Goal: Information Seeking & Learning: Learn about a topic

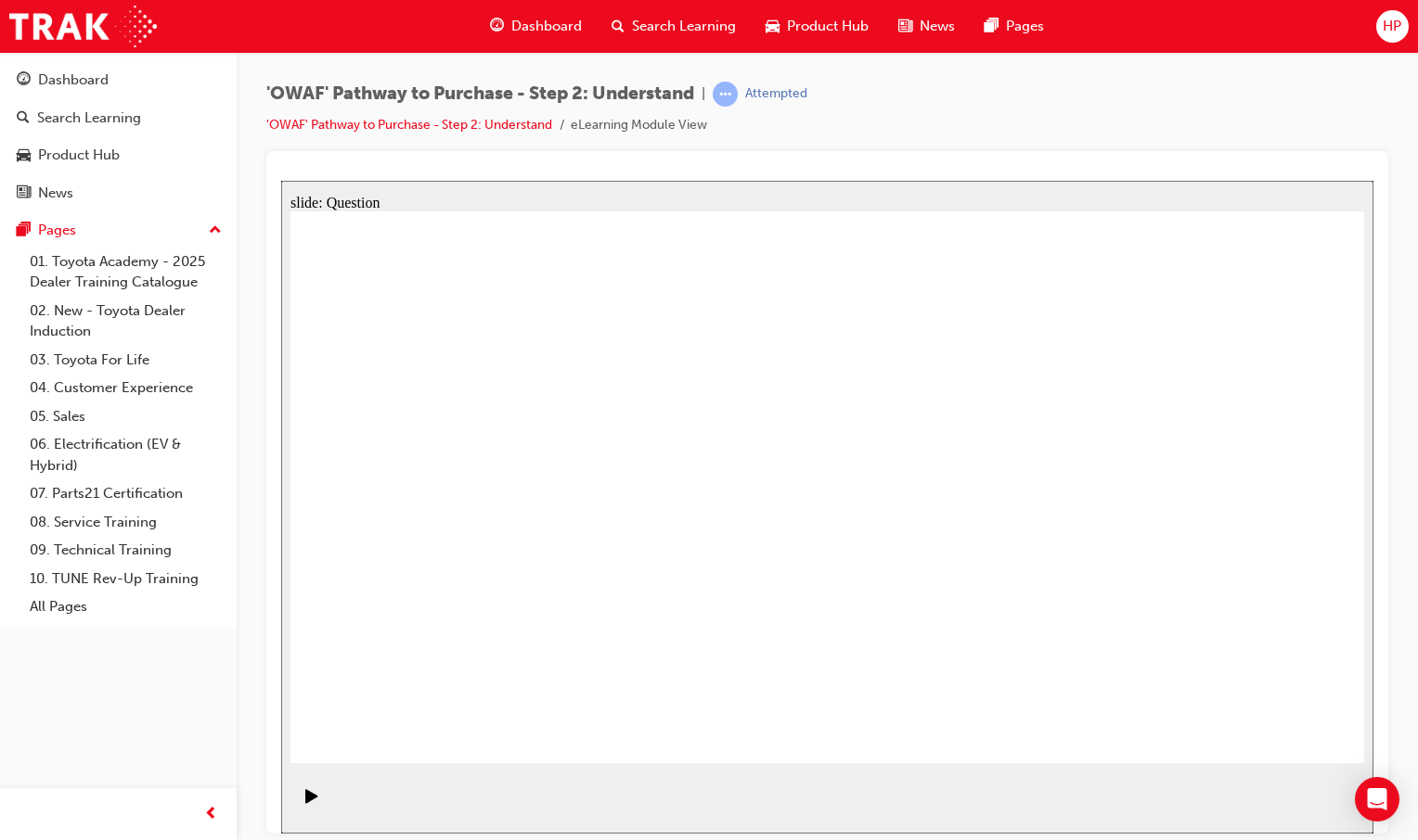
drag, startPoint x: 707, startPoint y: 335, endPoint x: 408, endPoint y: 586, distance: 390.4
drag, startPoint x: 356, startPoint y: 473, endPoint x: 635, endPoint y: 546, distance: 288.4
click at [306, 803] on icon "Play (Ctrl+Alt+P)" at bounding box center [311, 795] width 12 height 14
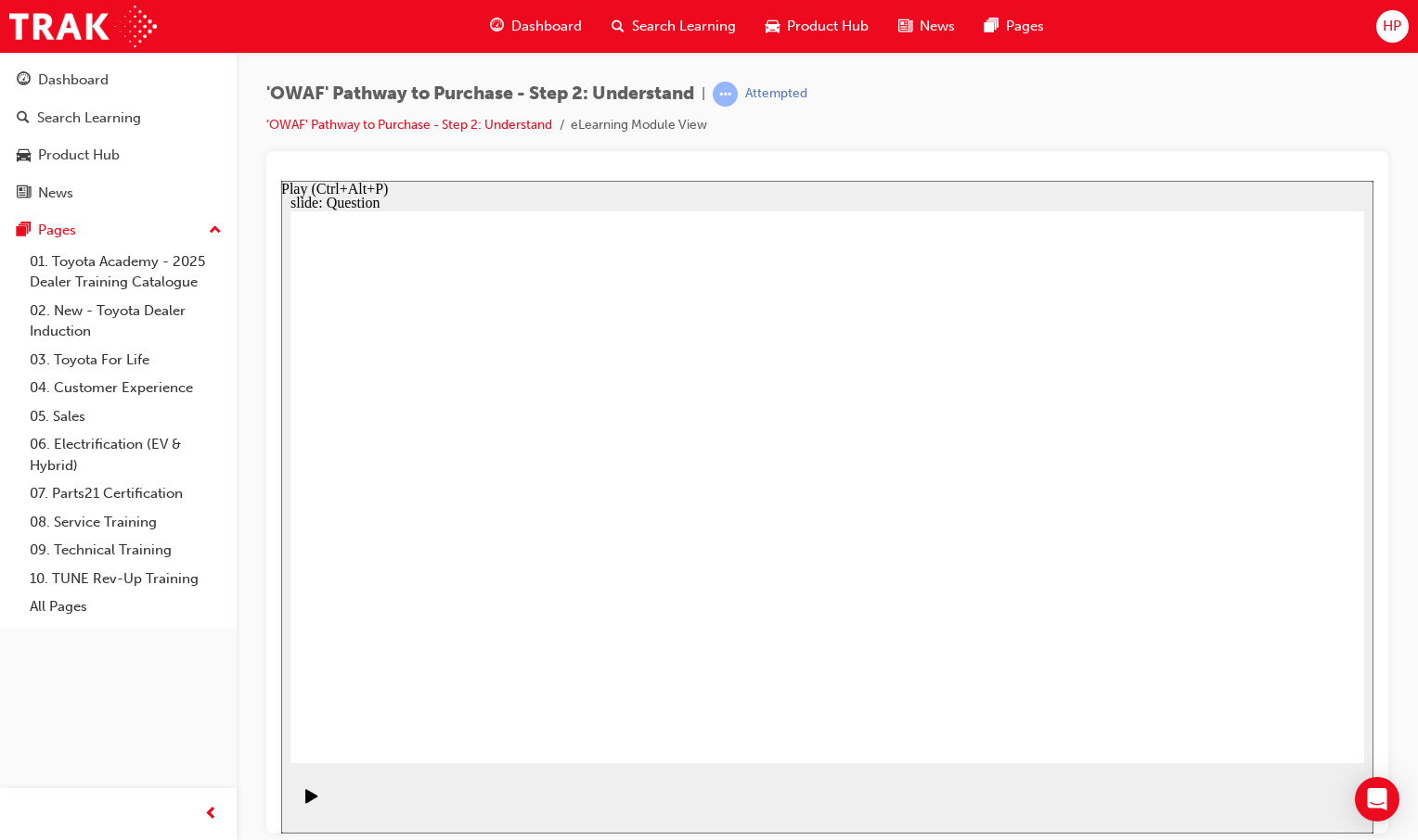
click at [306, 803] on icon "Play (Ctrl+Alt+P)" at bounding box center [311, 795] width 12 height 14
drag, startPoint x: 1080, startPoint y: 531, endPoint x: 1068, endPoint y: 527, distance: 12.6
radio input "true"
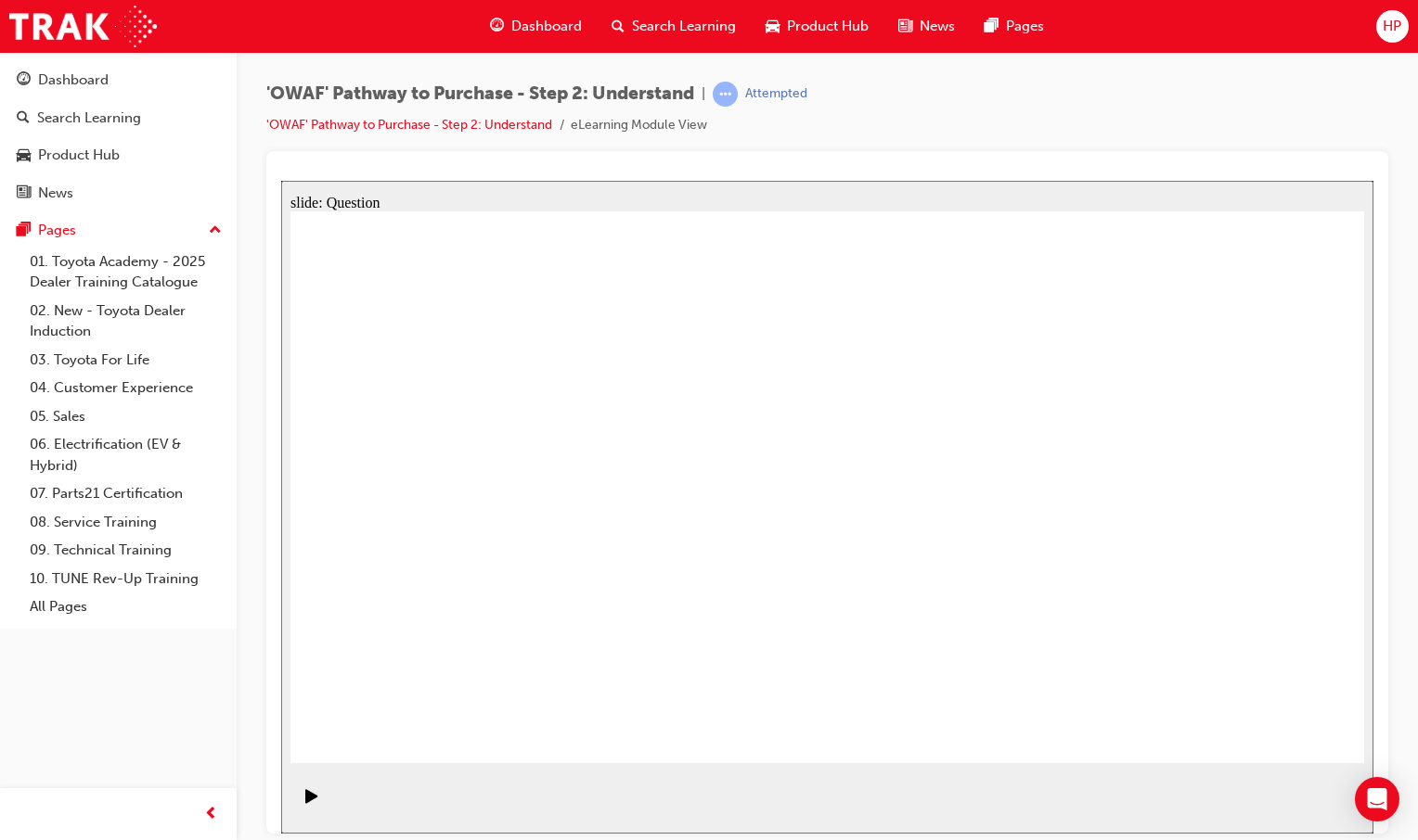
drag, startPoint x: 879, startPoint y: 591, endPoint x: 851, endPoint y: 577, distance: 31.3
drag, startPoint x: 402, startPoint y: 534, endPoint x: 748, endPoint y: 602, distance: 352.6
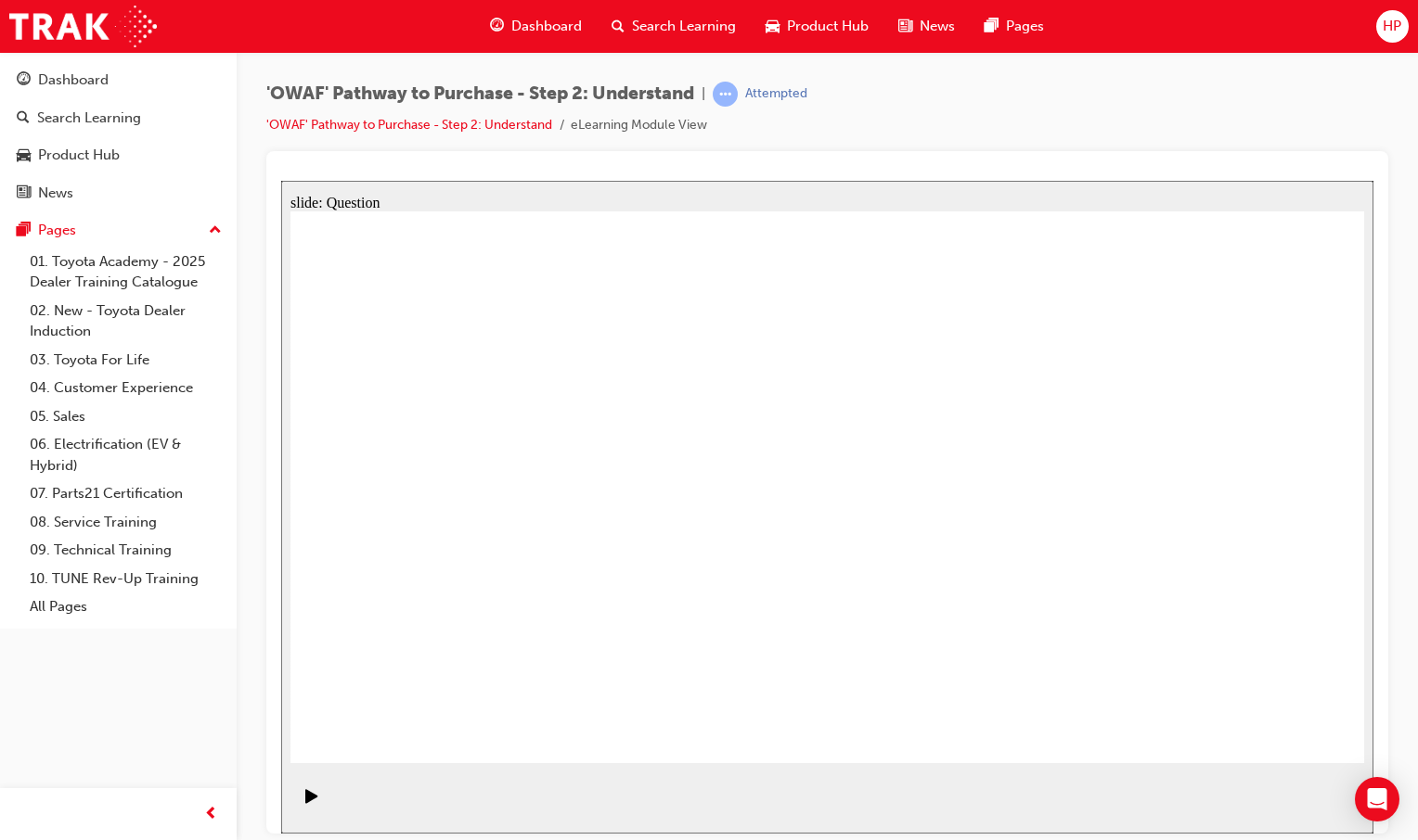
drag, startPoint x: 1167, startPoint y: 448, endPoint x: 930, endPoint y: 644, distance: 307.5
drag, startPoint x: 589, startPoint y: 410, endPoint x: 1215, endPoint y: 603, distance: 655.1
drag, startPoint x: 503, startPoint y: 425, endPoint x: 814, endPoint y: 625, distance: 369.8
drag, startPoint x: 861, startPoint y: 463, endPoint x: 436, endPoint y: 667, distance: 471.4
drag, startPoint x: 740, startPoint y: 438, endPoint x: 1060, endPoint y: 634, distance: 375.3
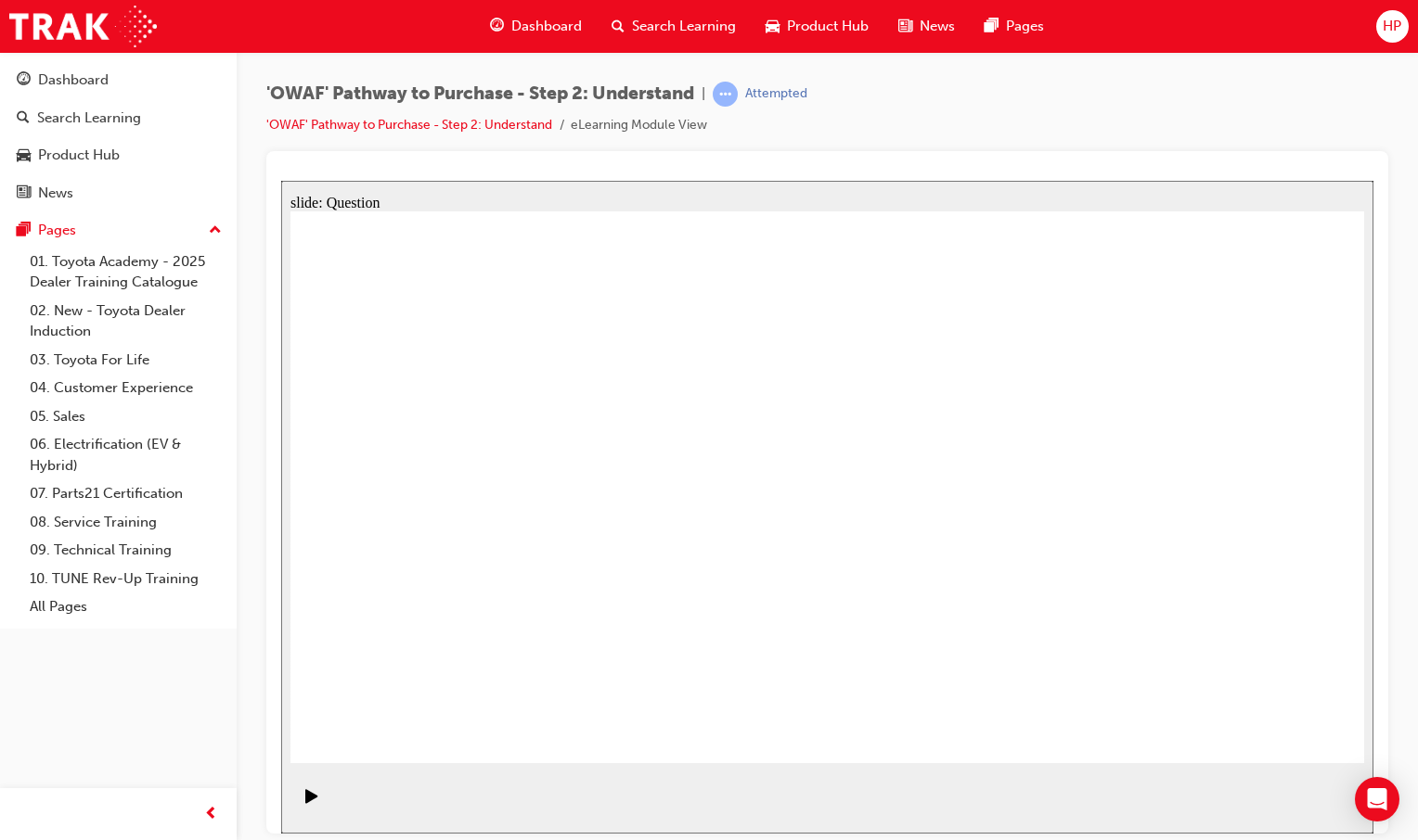
drag, startPoint x: 1229, startPoint y: 469, endPoint x: 727, endPoint y: 649, distance: 533.3
drag, startPoint x: 881, startPoint y: 464, endPoint x: 526, endPoint y: 634, distance: 393.6
drag, startPoint x: 423, startPoint y: 425, endPoint x: 1119, endPoint y: 606, distance: 719.2
drag, startPoint x: 1023, startPoint y: 427, endPoint x: 621, endPoint y: 604, distance: 439.2
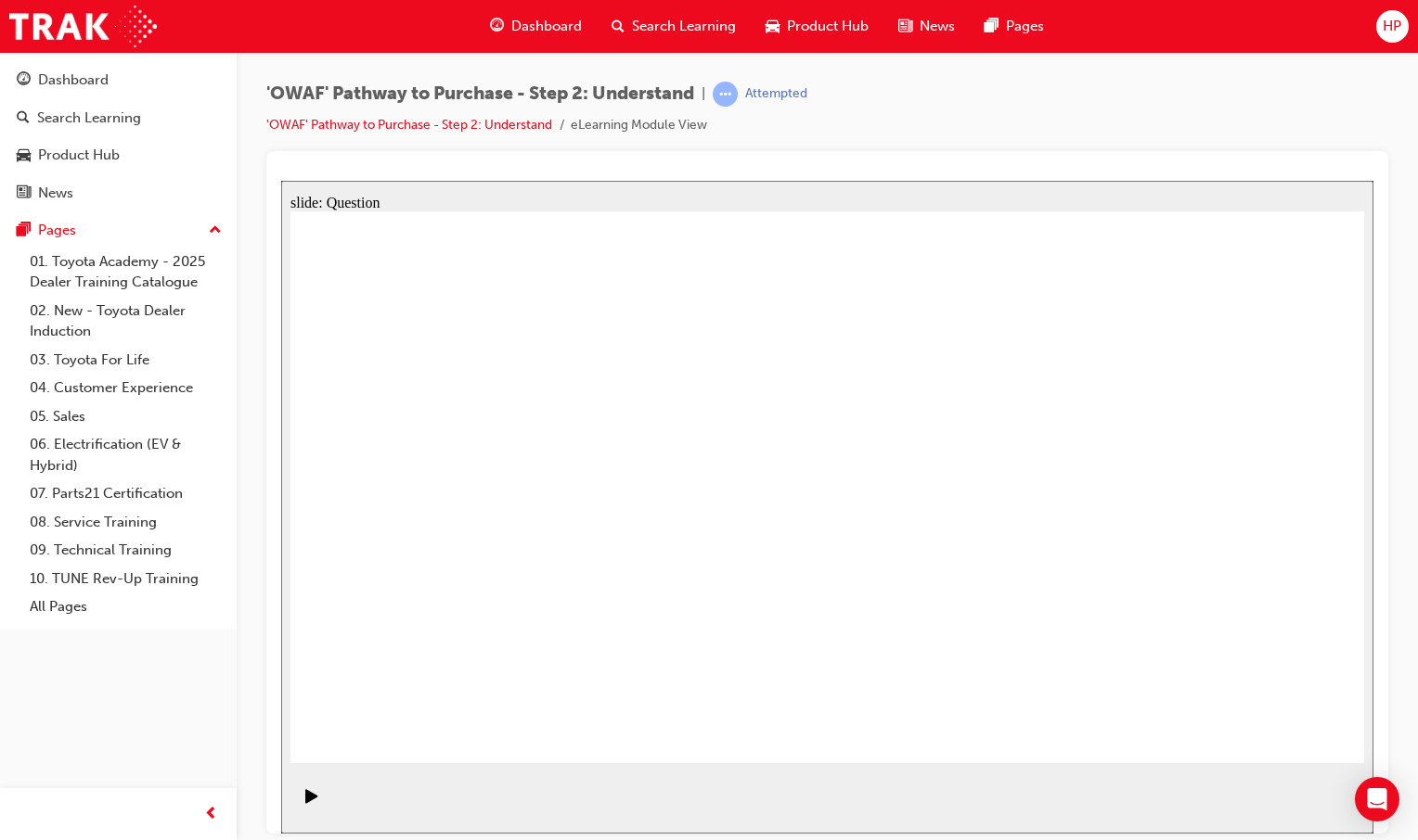
drag, startPoint x: 1024, startPoint y: 630, endPoint x: 1096, endPoint y: 434, distance: 208.8
drag, startPoint x: 1150, startPoint y: 643, endPoint x: 1053, endPoint y: 660, distance: 98.5
drag, startPoint x: 718, startPoint y: 425, endPoint x: 1132, endPoint y: 621, distance: 458.1
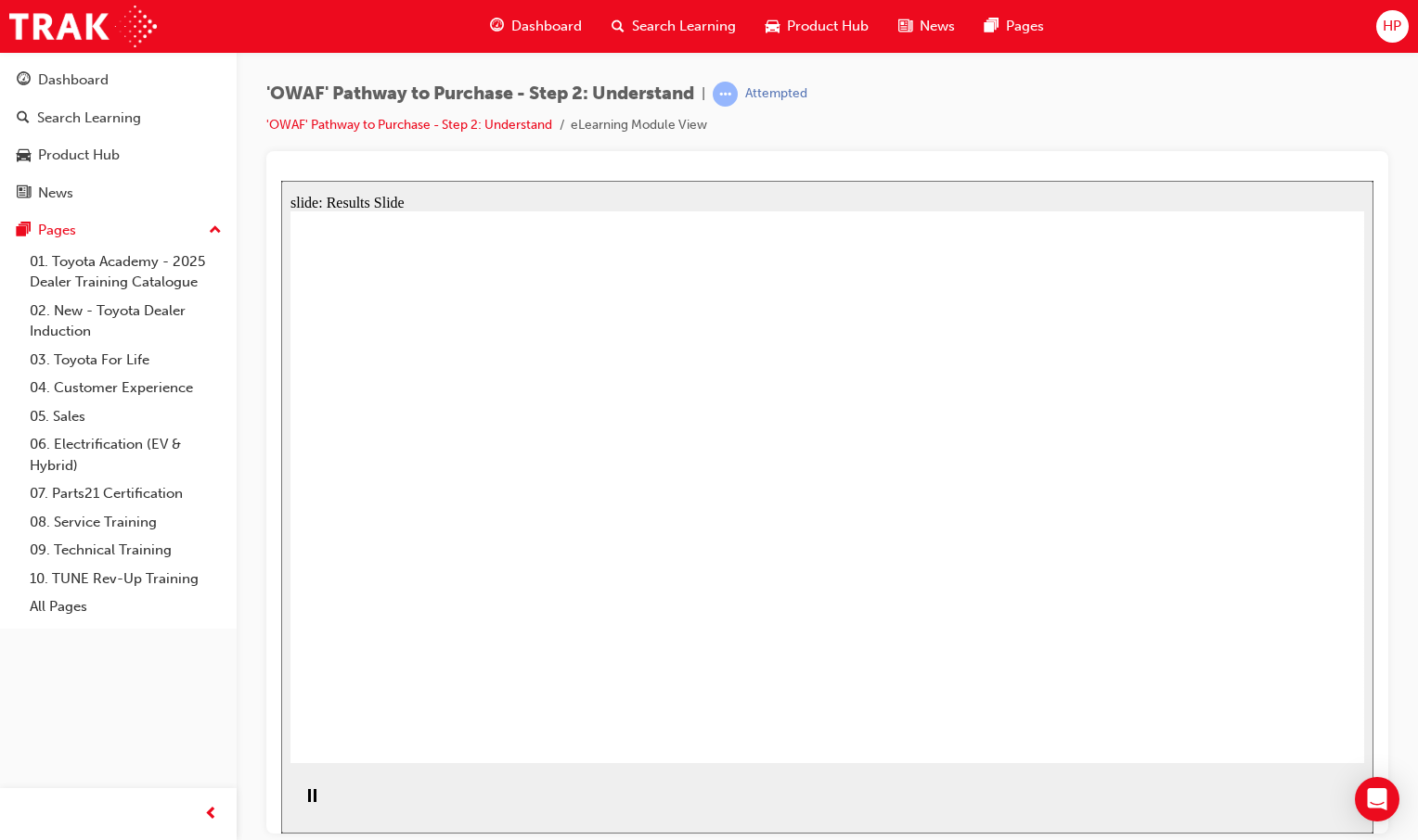
click at [543, 35] on span "Dashboard" at bounding box center [546, 26] width 70 height 21
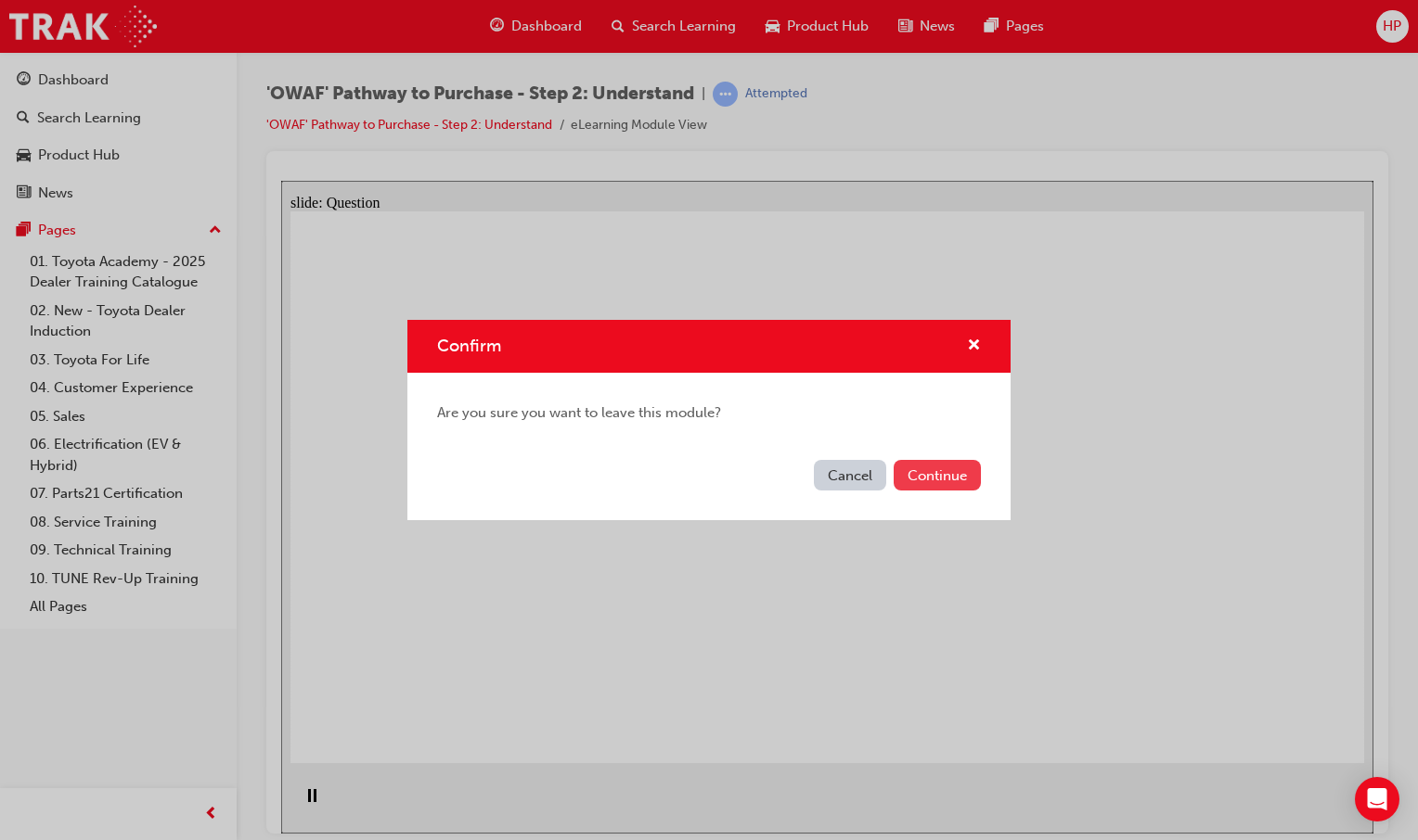
click at [924, 485] on button "Continue" at bounding box center [937, 475] width 87 height 31
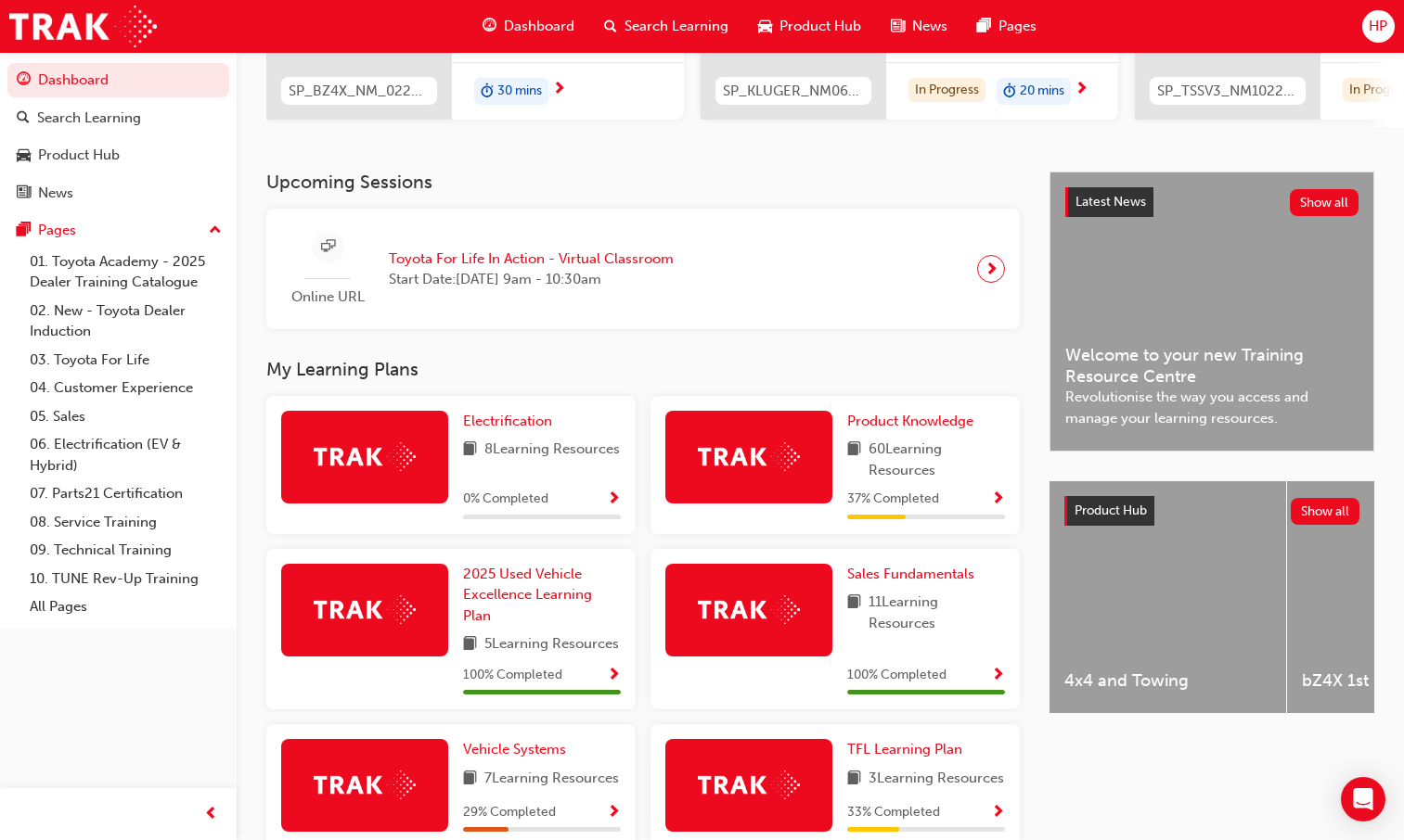
scroll to position [742, 0]
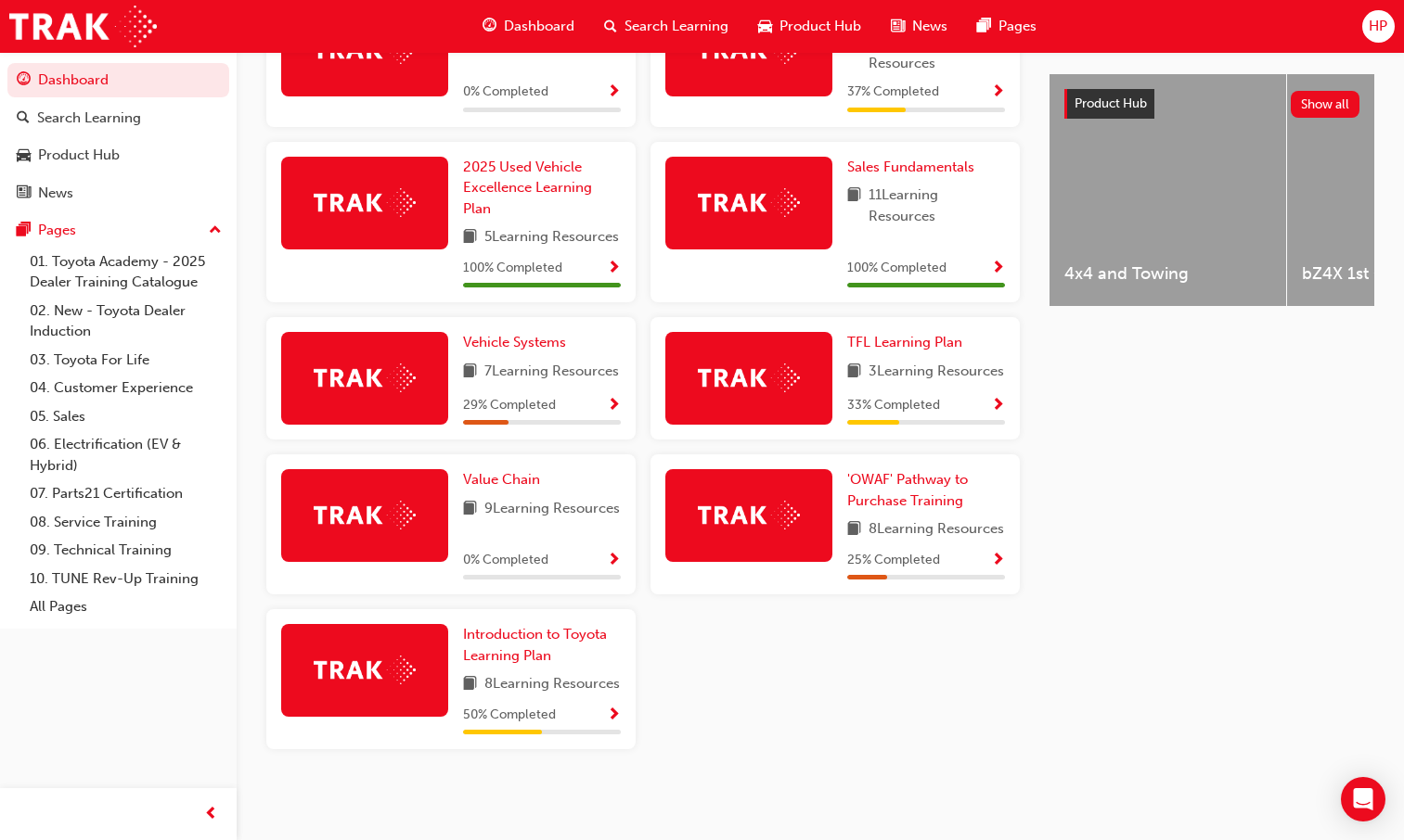
click at [970, 706] on div "Electrification 8 Learning Resources 0 % Completed Product Knowledge 60 Learnin…" at bounding box center [643, 377] width 768 height 776
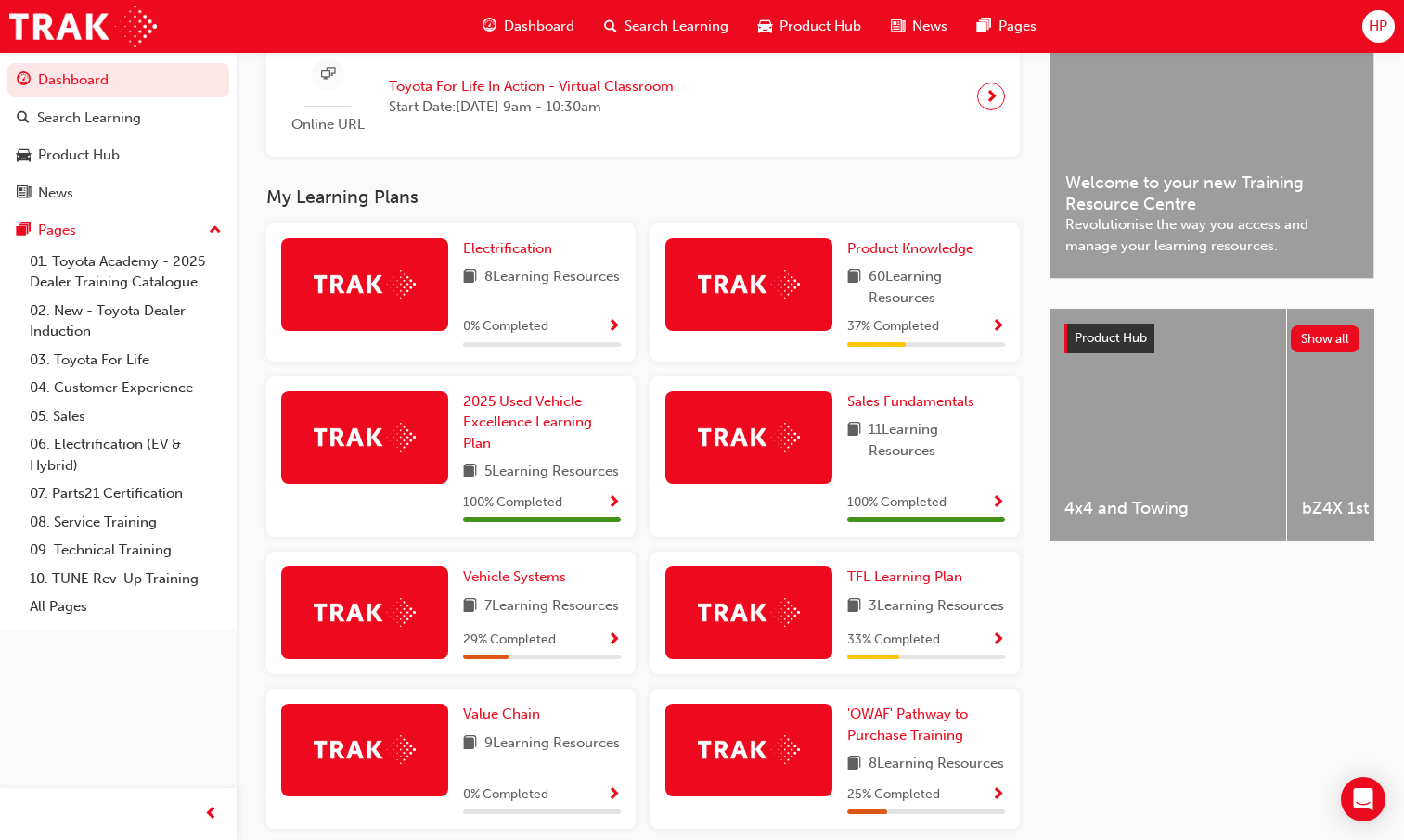
scroll to position [463, 0]
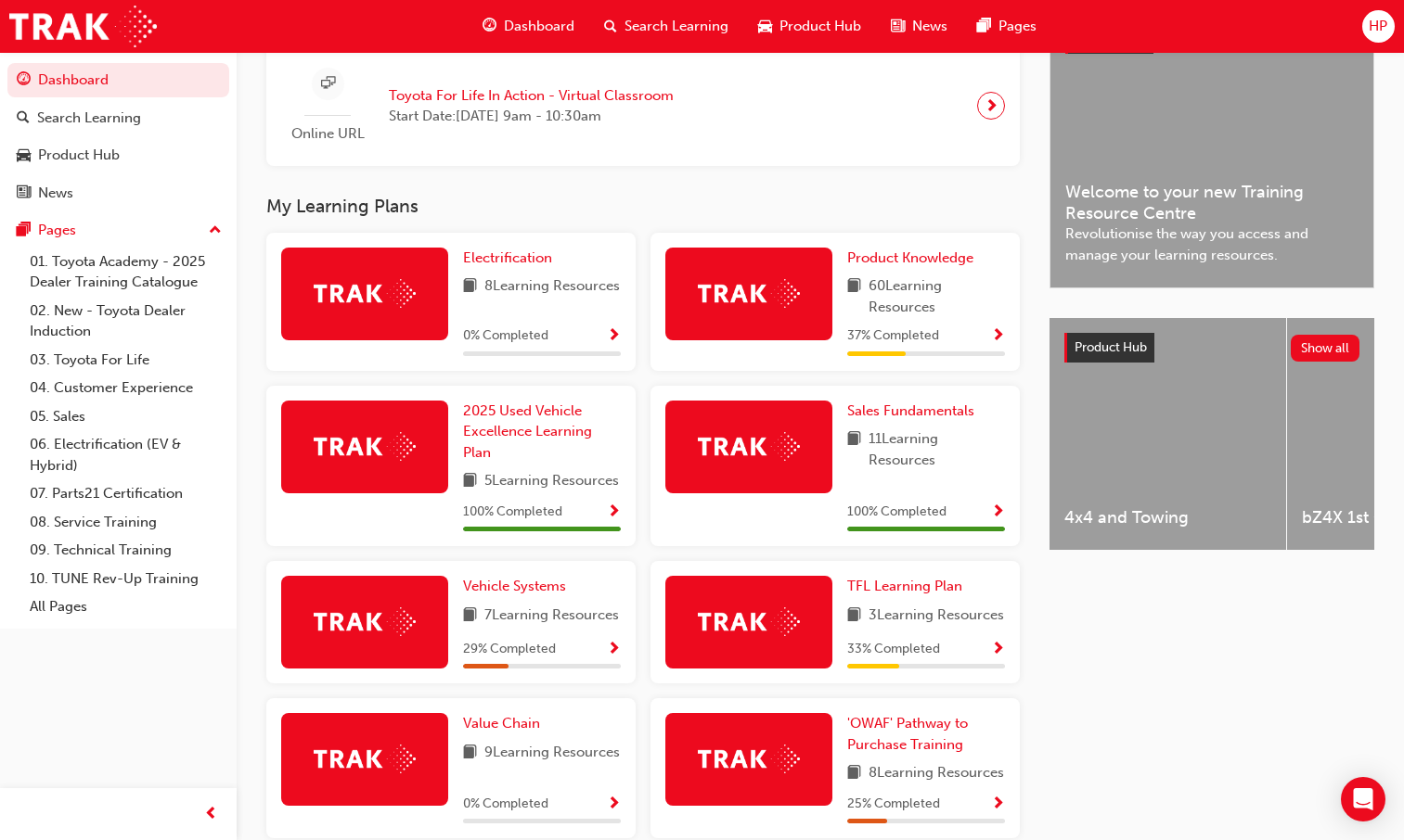
click at [1001, 345] on span "Show Progress" at bounding box center [997, 336] width 14 height 17
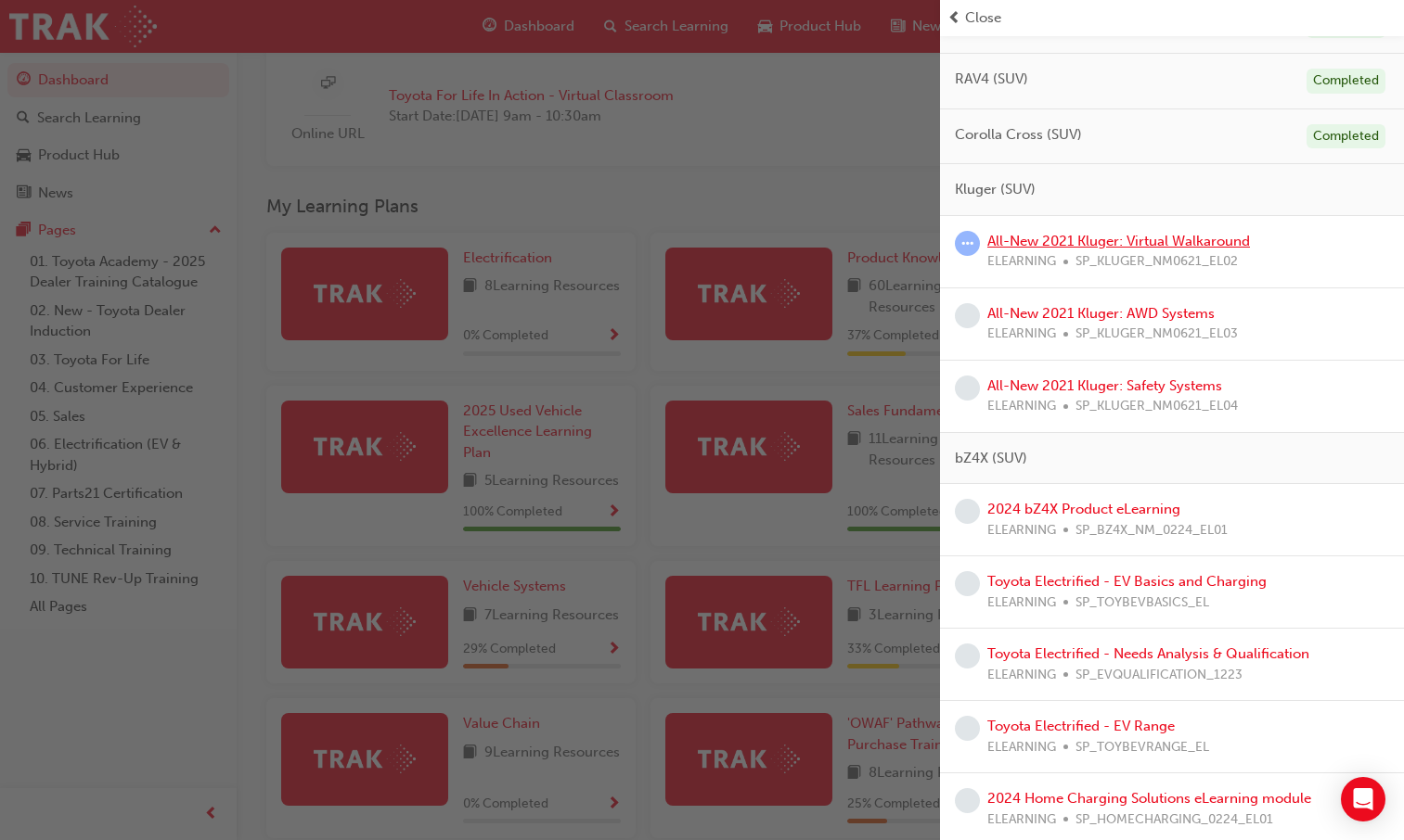
click at [1131, 237] on link "All-New 2021 Kluger: Virtual Walkaround" at bounding box center [1118, 241] width 263 height 17
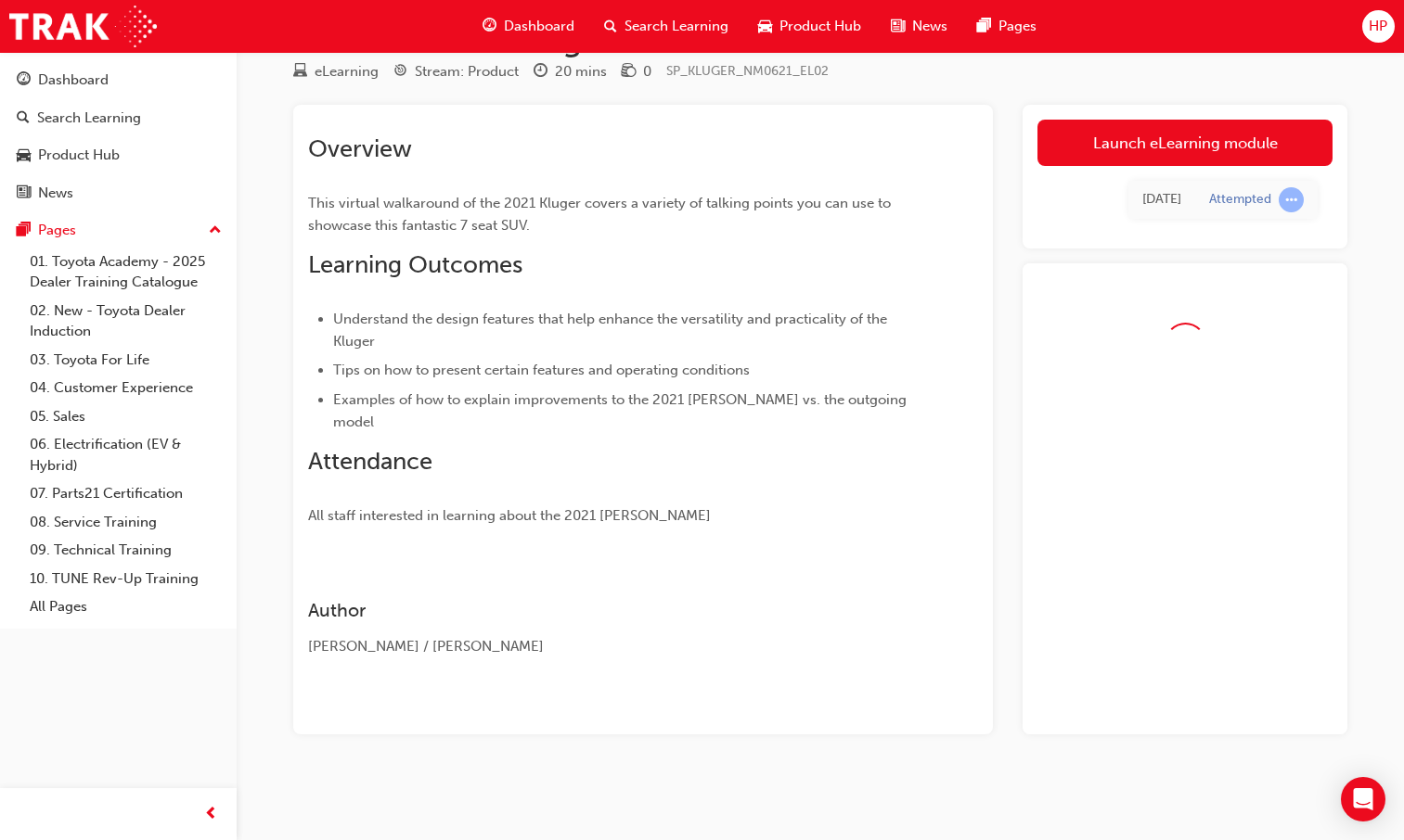
scroll to position [62, 0]
click at [1162, 155] on link "Launch eLearning module" at bounding box center [1185, 143] width 295 height 47
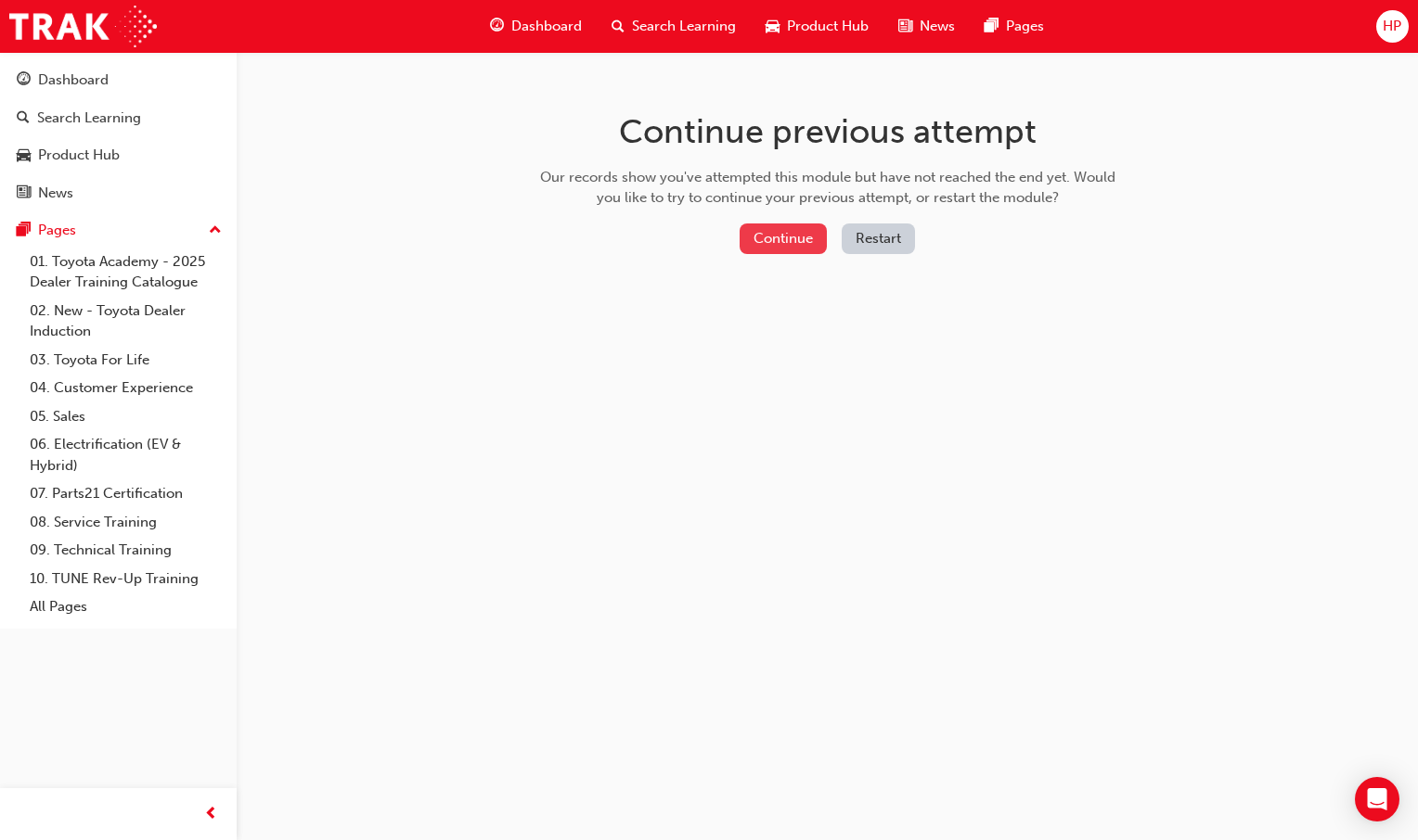
click at [755, 252] on button "Continue" at bounding box center [782, 238] width 87 height 31
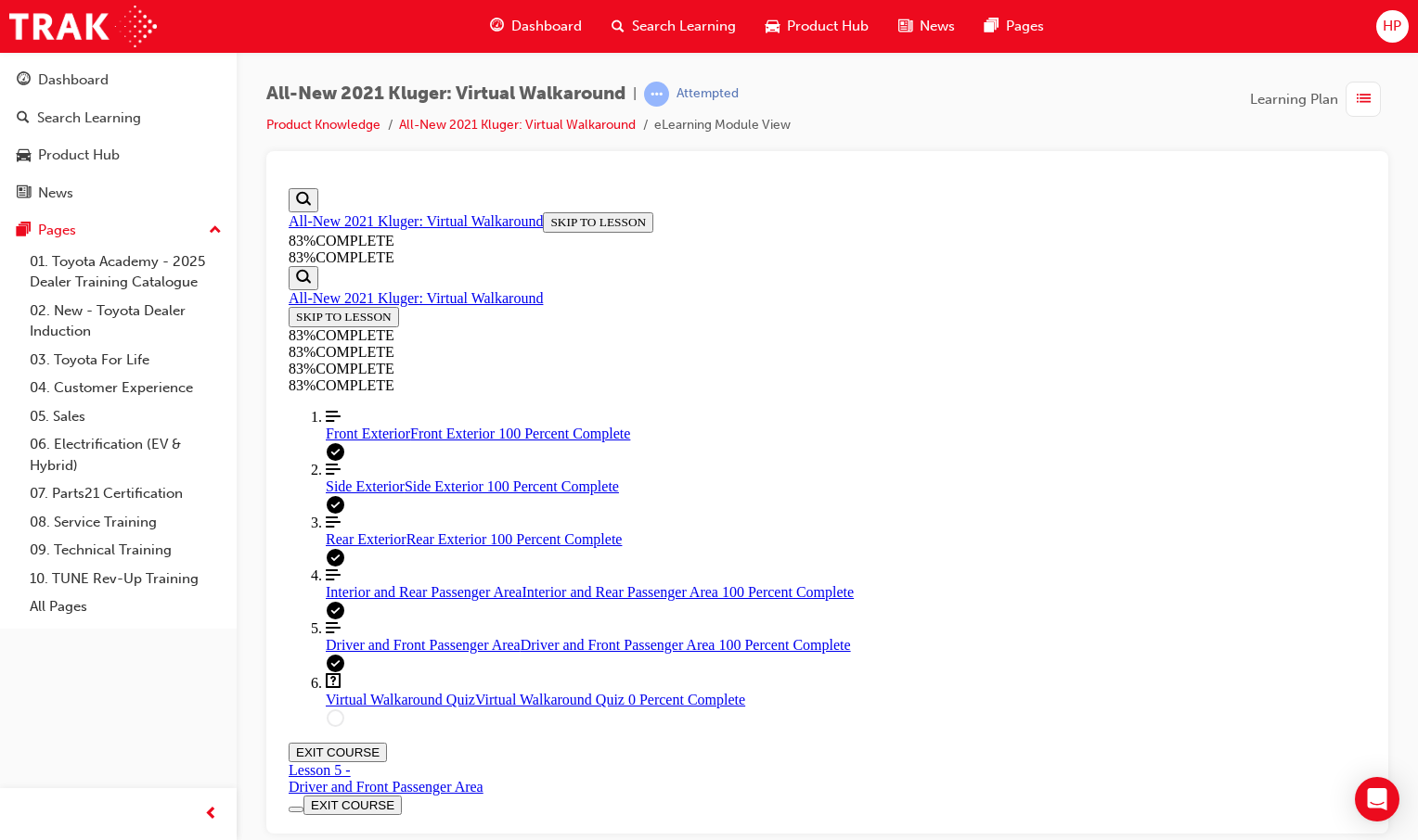
scroll to position [64, 0]
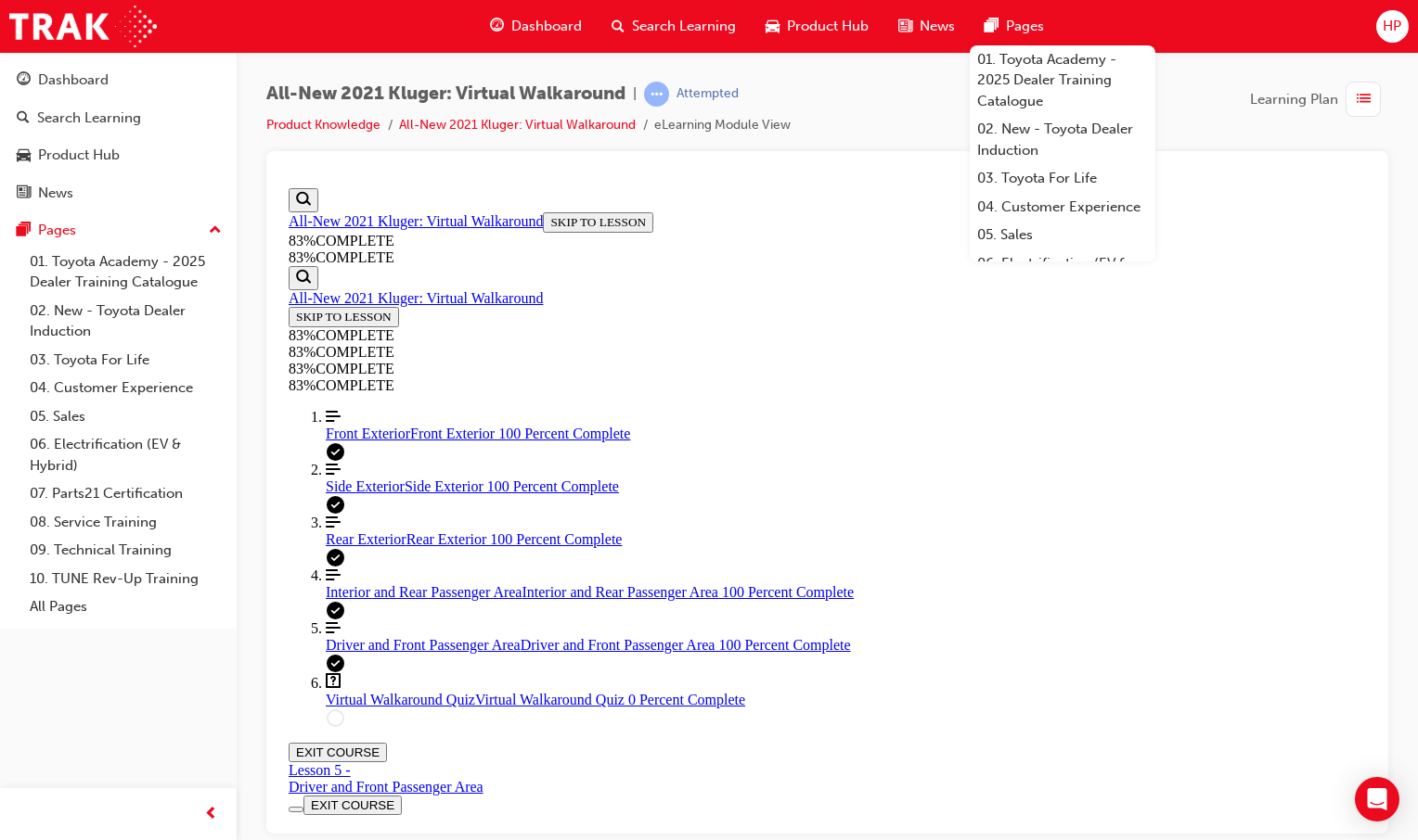
drag, startPoint x: 739, startPoint y: 353, endPoint x: 741, endPoint y: 376, distance: 23.1
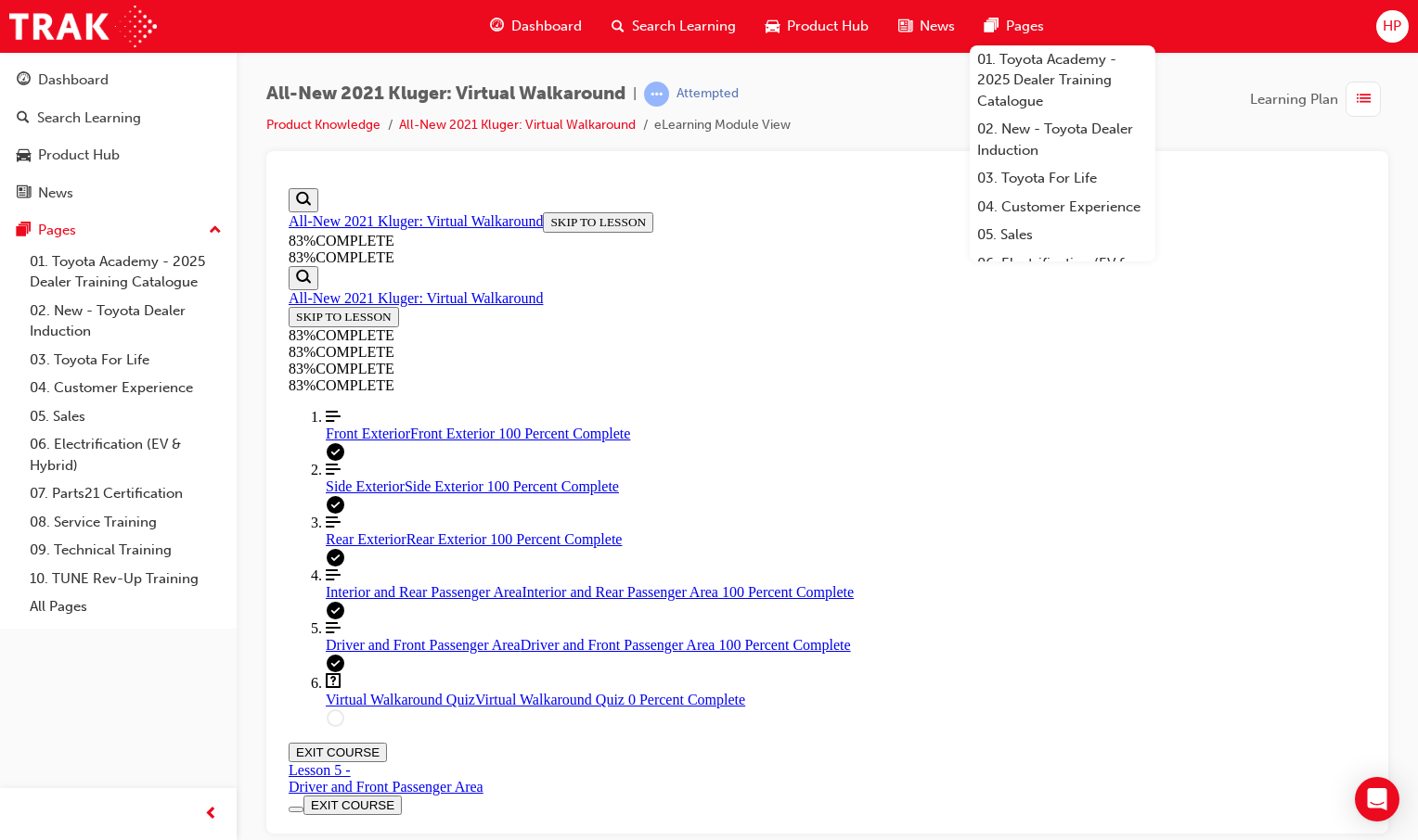
drag, startPoint x: 741, startPoint y: 376, endPoint x: 731, endPoint y: 353, distance: 25.1
drag, startPoint x: 747, startPoint y: 350, endPoint x: 764, endPoint y: 350, distance: 17.0
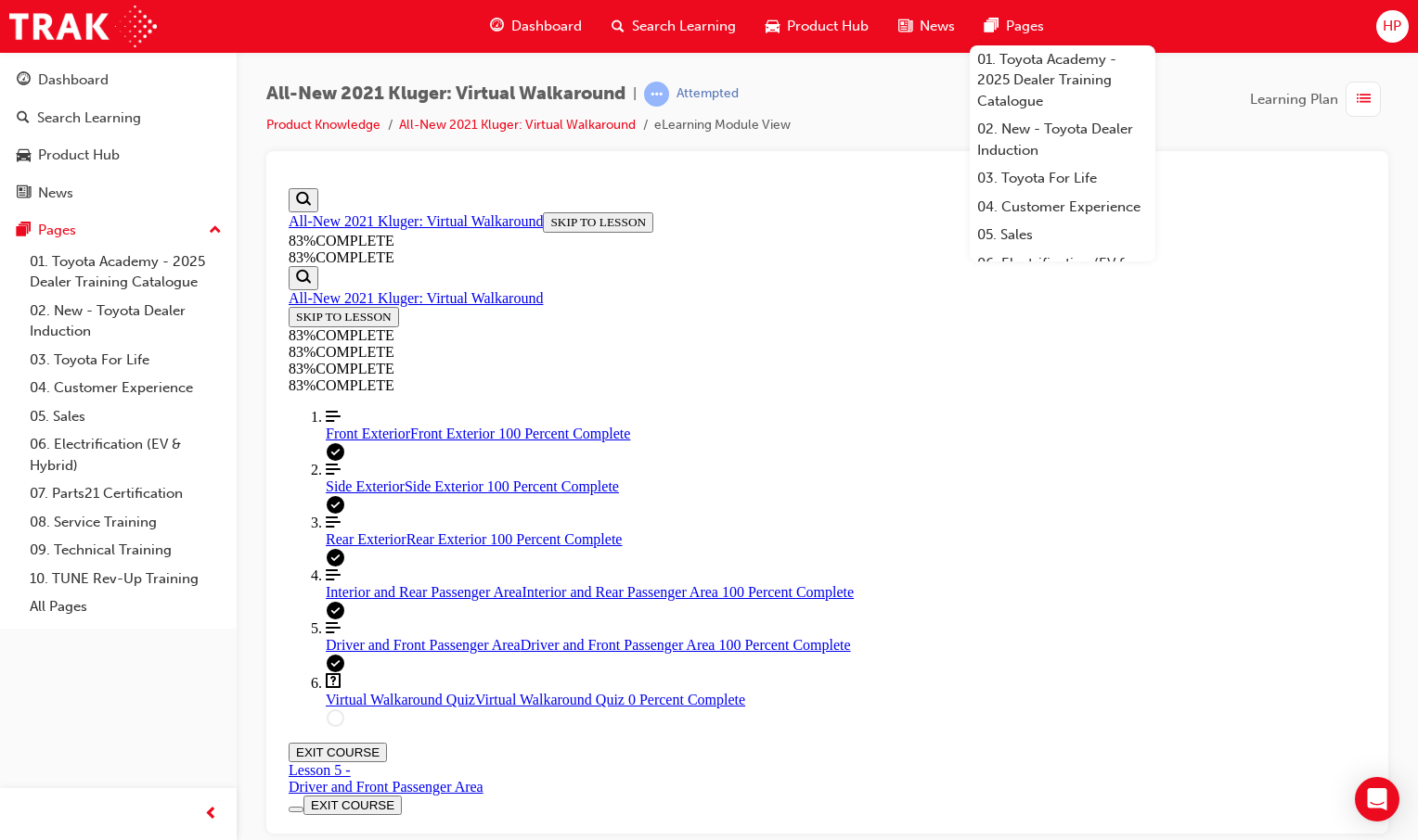
drag, startPoint x: 748, startPoint y: 349, endPoint x: 757, endPoint y: 355, distance: 10.8
drag, startPoint x: 757, startPoint y: 355, endPoint x: 744, endPoint y: 356, distance: 13.0
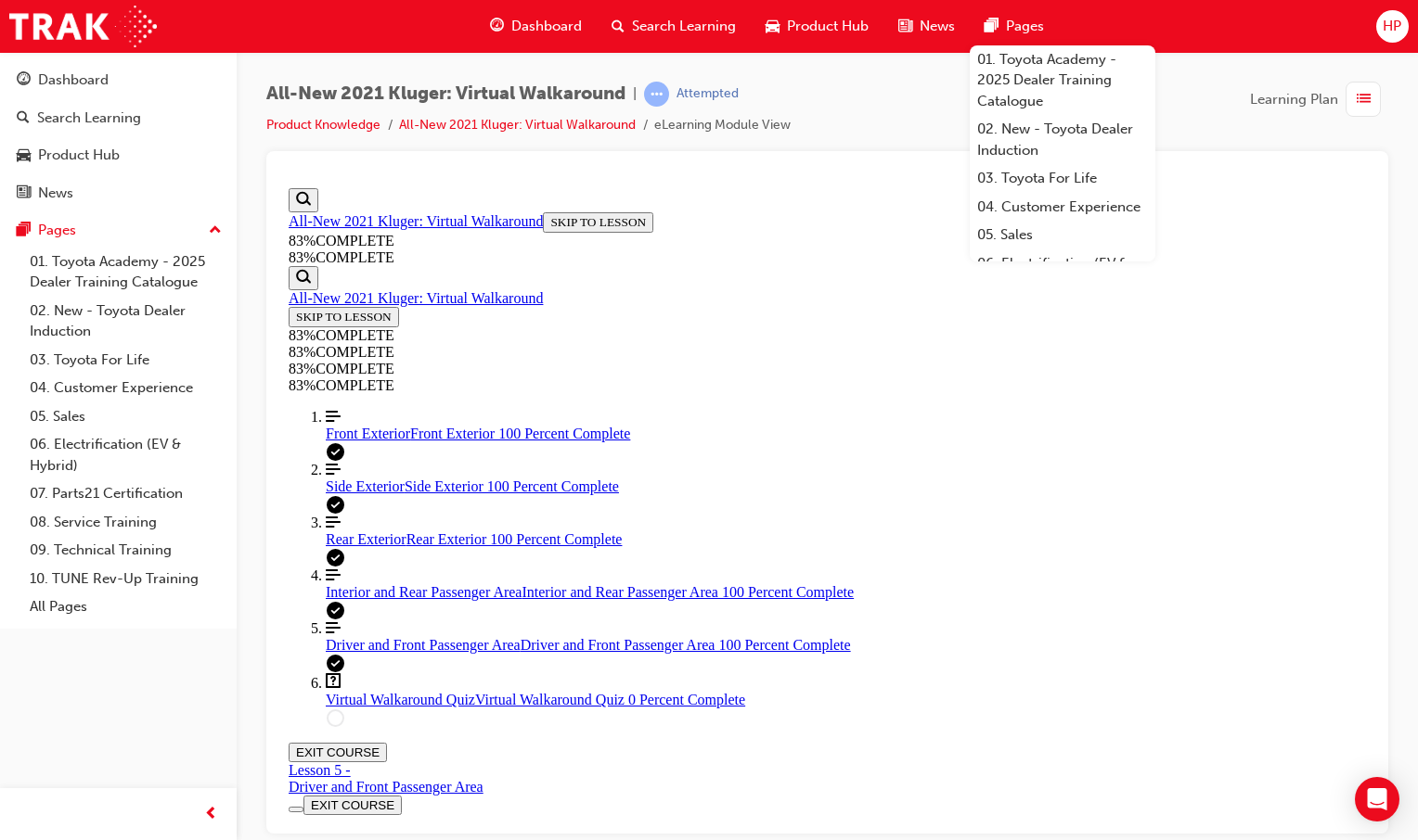
drag, startPoint x: 746, startPoint y: 354, endPoint x: 776, endPoint y: 351, distance: 30.1
drag, startPoint x: 717, startPoint y: 349, endPoint x: 750, endPoint y: 351, distance: 33.1
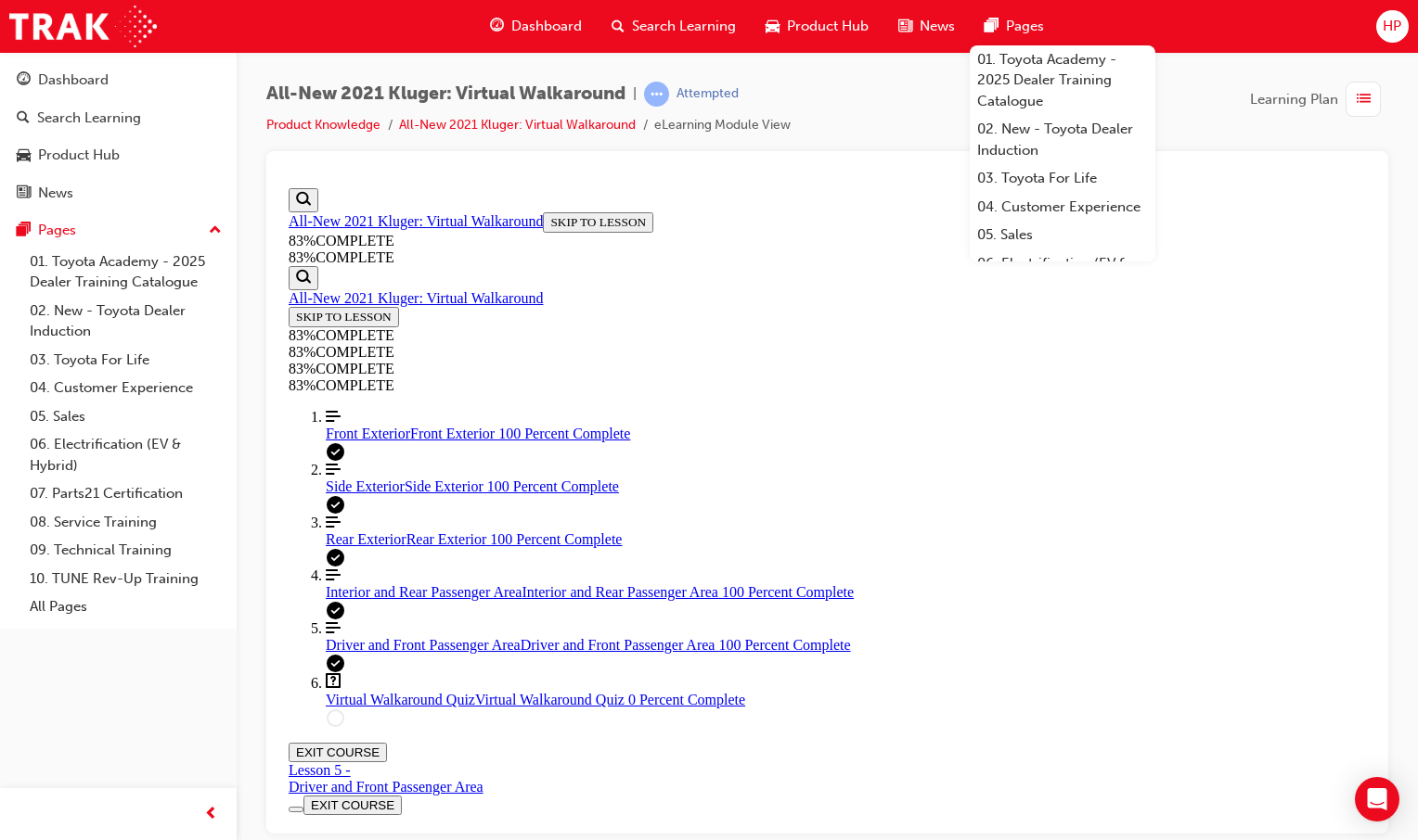
drag, startPoint x: 733, startPoint y: 355, endPoint x: 749, endPoint y: 354, distance: 16.0
drag, startPoint x: 749, startPoint y: 354, endPoint x: 772, endPoint y: 353, distance: 23.0
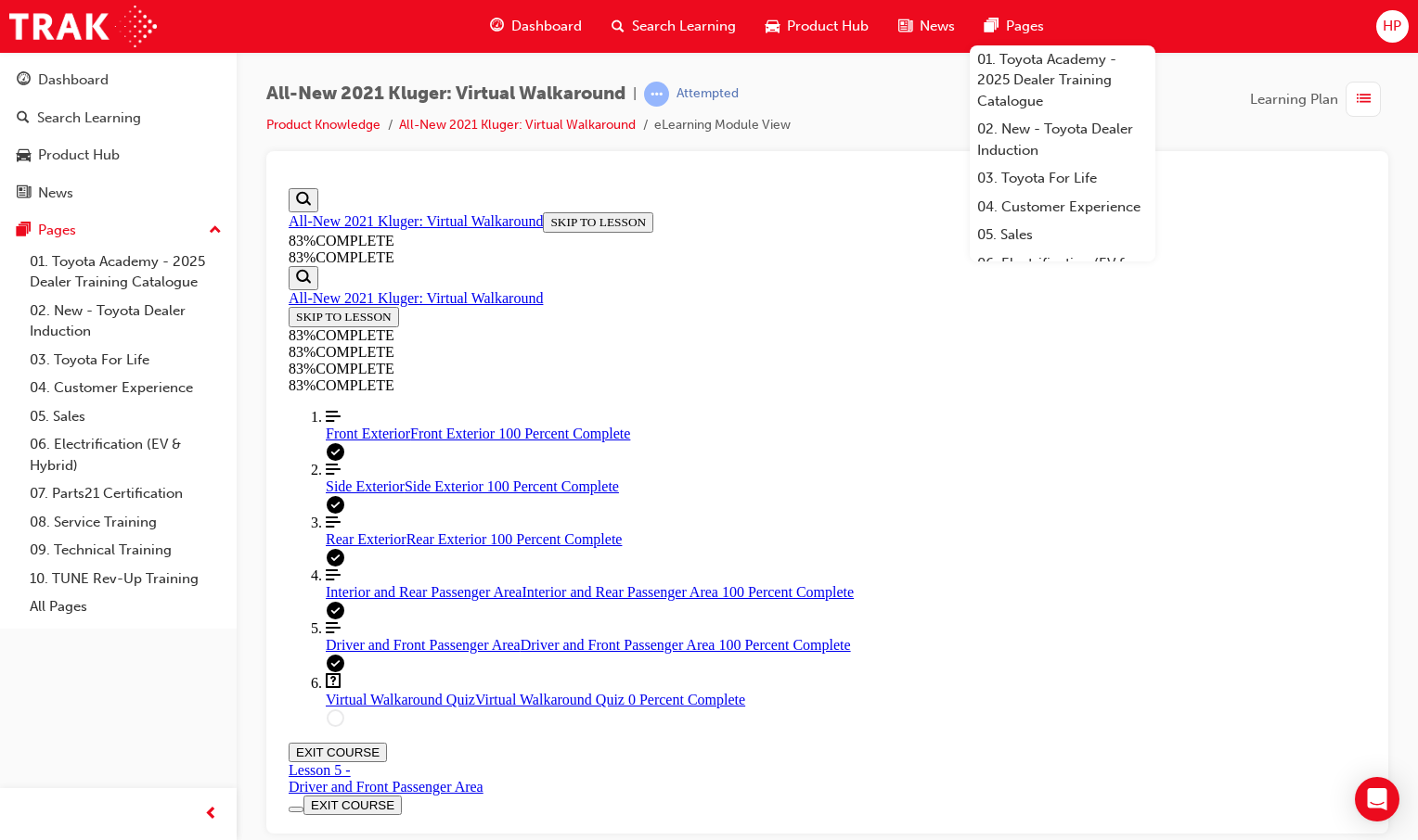
drag, startPoint x: 751, startPoint y: 355, endPoint x: 773, endPoint y: 356, distance: 22.0
drag, startPoint x: 773, startPoint y: 356, endPoint x: 752, endPoint y: 350, distance: 21.8
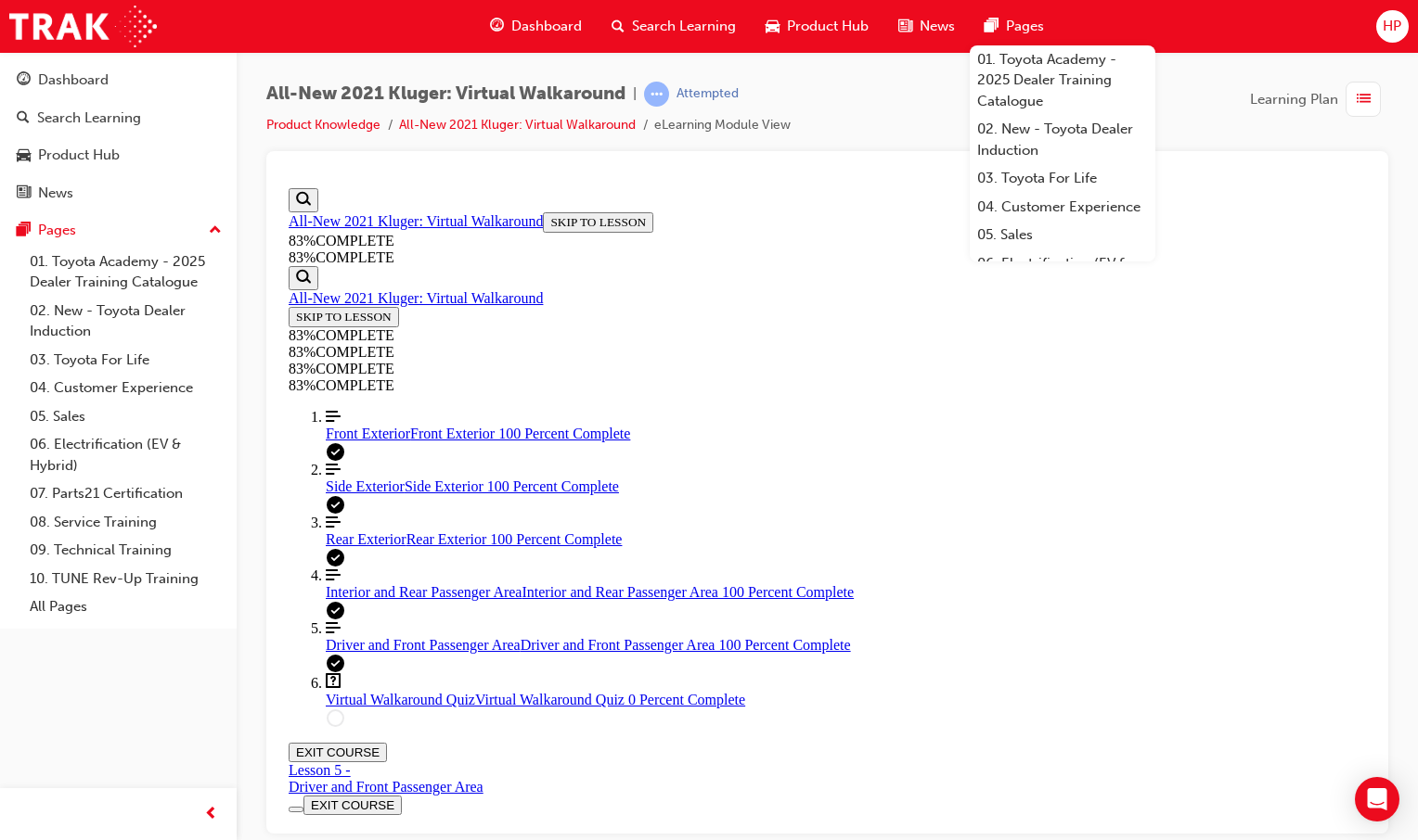
drag, startPoint x: 718, startPoint y: 352, endPoint x: 738, endPoint y: 352, distance: 20.0
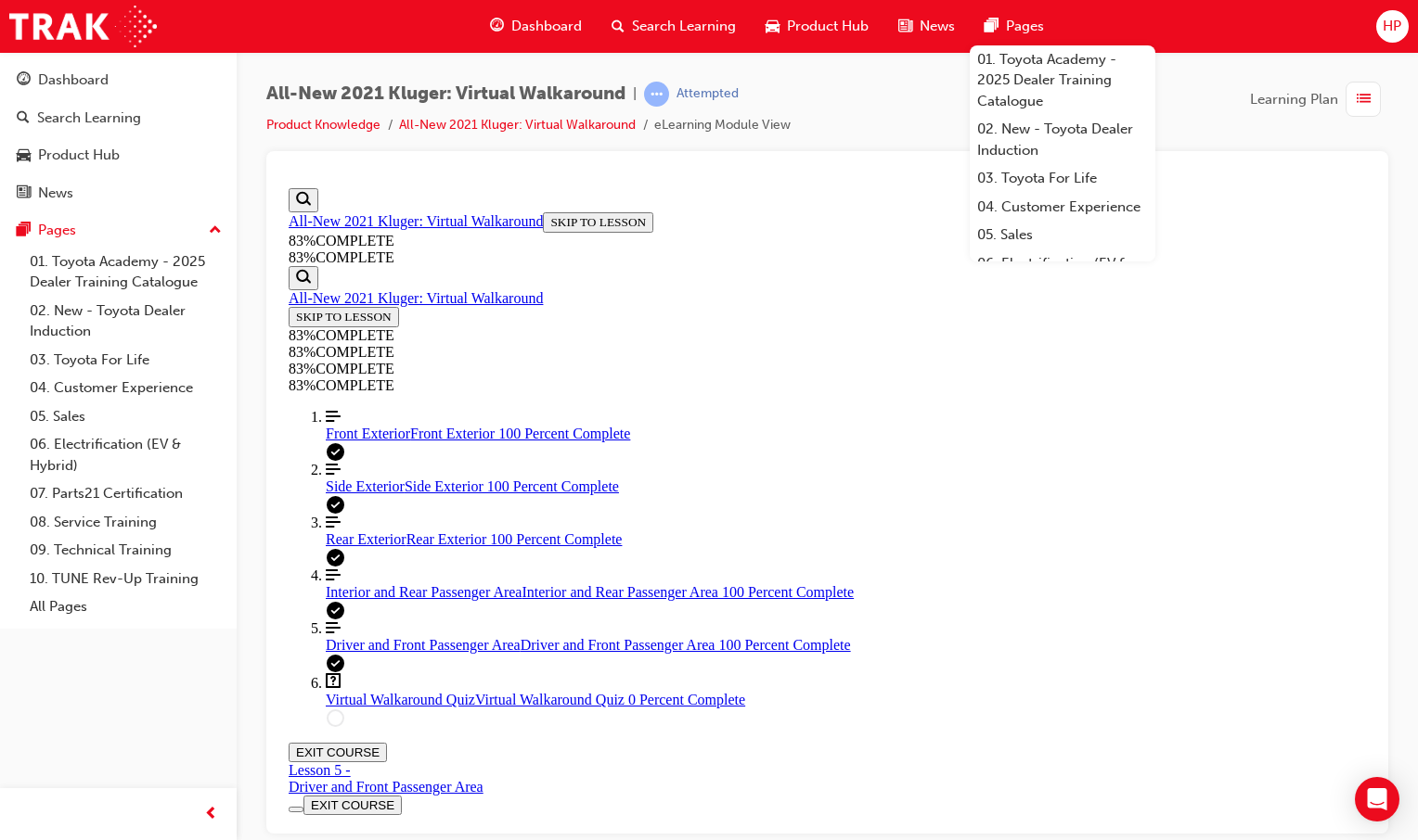
drag, startPoint x: 738, startPoint y: 352, endPoint x: 701, endPoint y: 347, distance: 37.3
drag, startPoint x: 737, startPoint y: 352, endPoint x: 747, endPoint y: 349, distance: 10.4
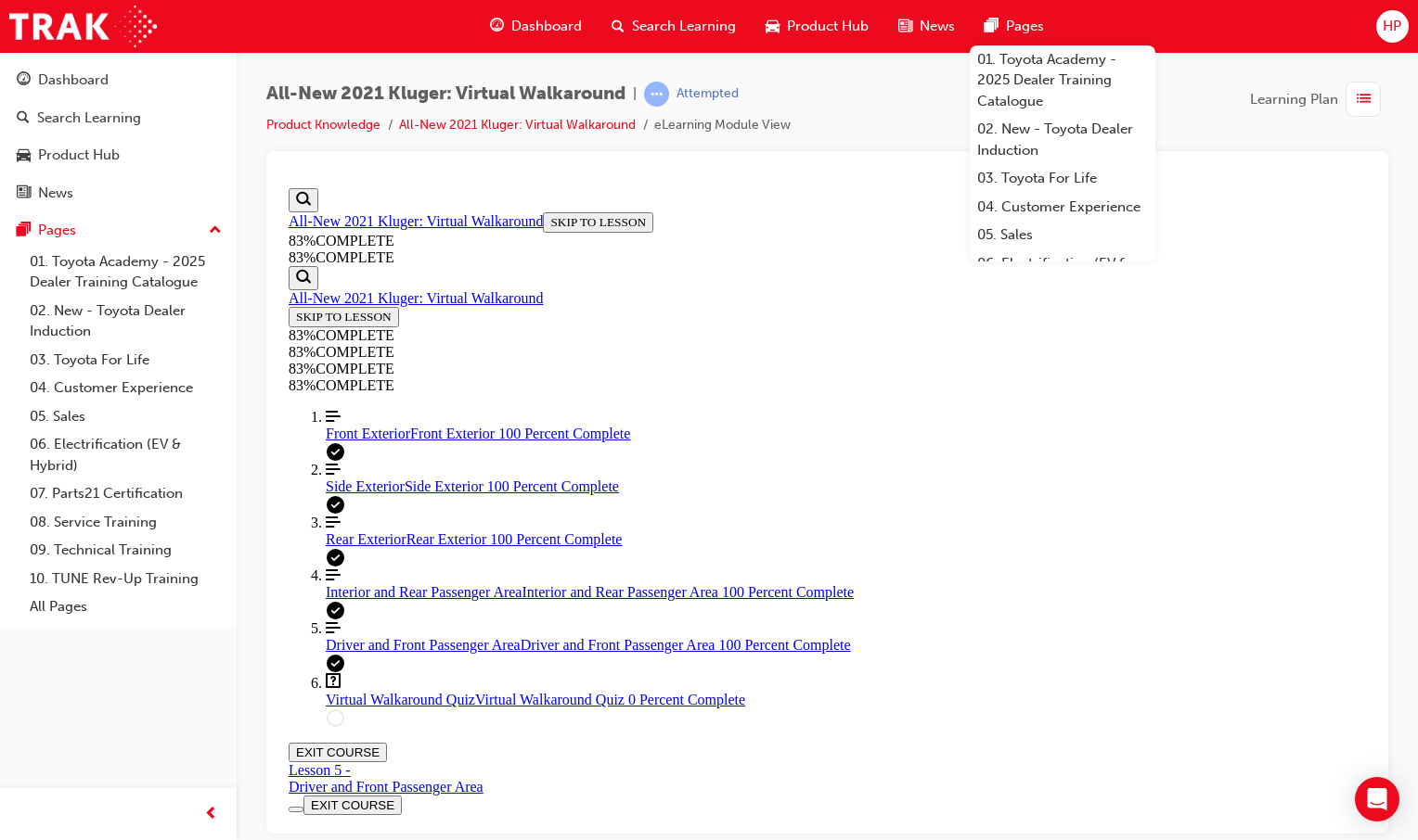
drag, startPoint x: 745, startPoint y: 349, endPoint x: 758, endPoint y: 352, distance: 13.3
drag, startPoint x: 758, startPoint y: 352, endPoint x: 738, endPoint y: 352, distance: 20.0
drag, startPoint x: 744, startPoint y: 351, endPoint x: 768, endPoint y: 354, distance: 24.2
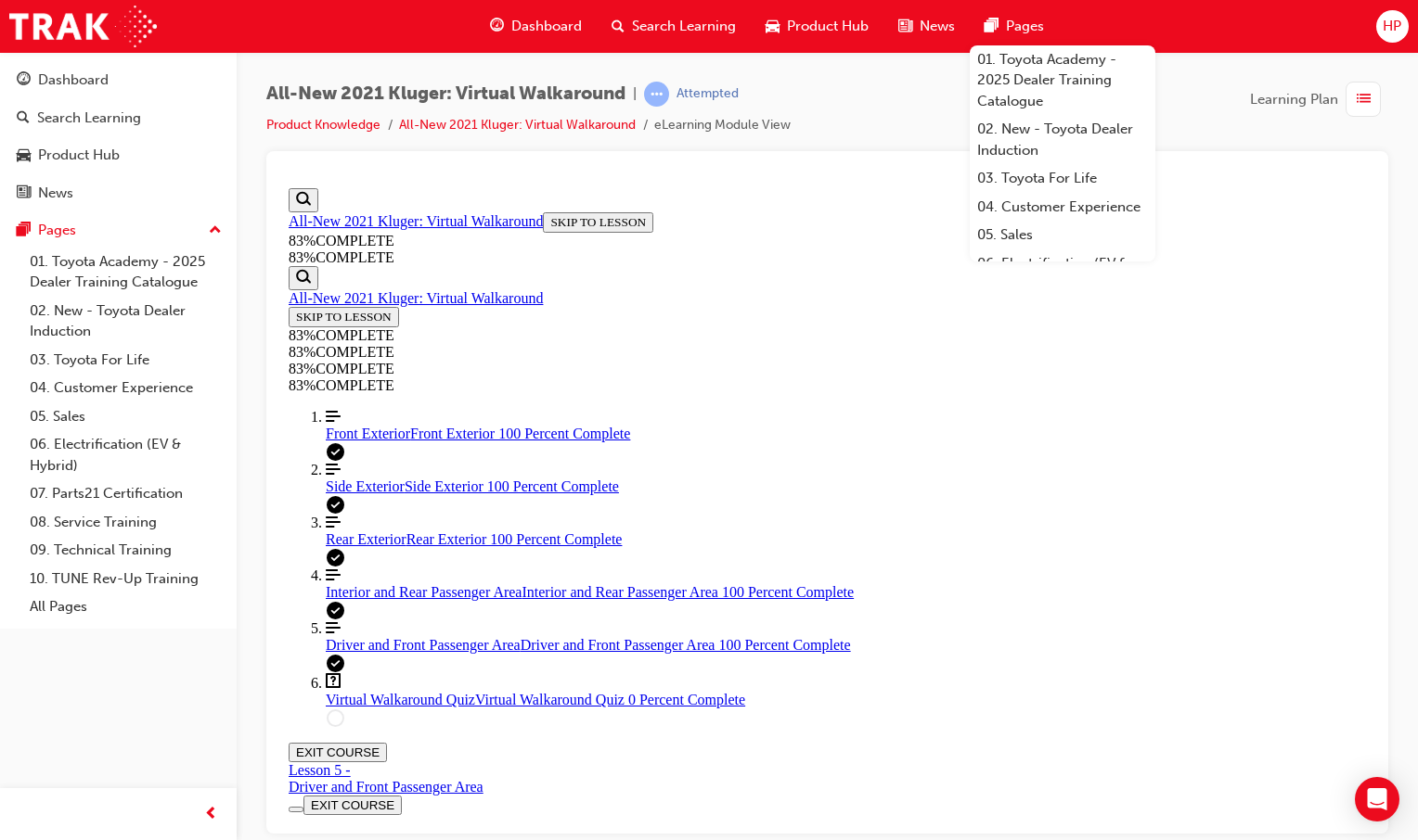
drag, startPoint x: 768, startPoint y: 354, endPoint x: 741, endPoint y: 351, distance: 27.2
drag, startPoint x: 738, startPoint y: 351, endPoint x: 760, endPoint y: 351, distance: 22.0
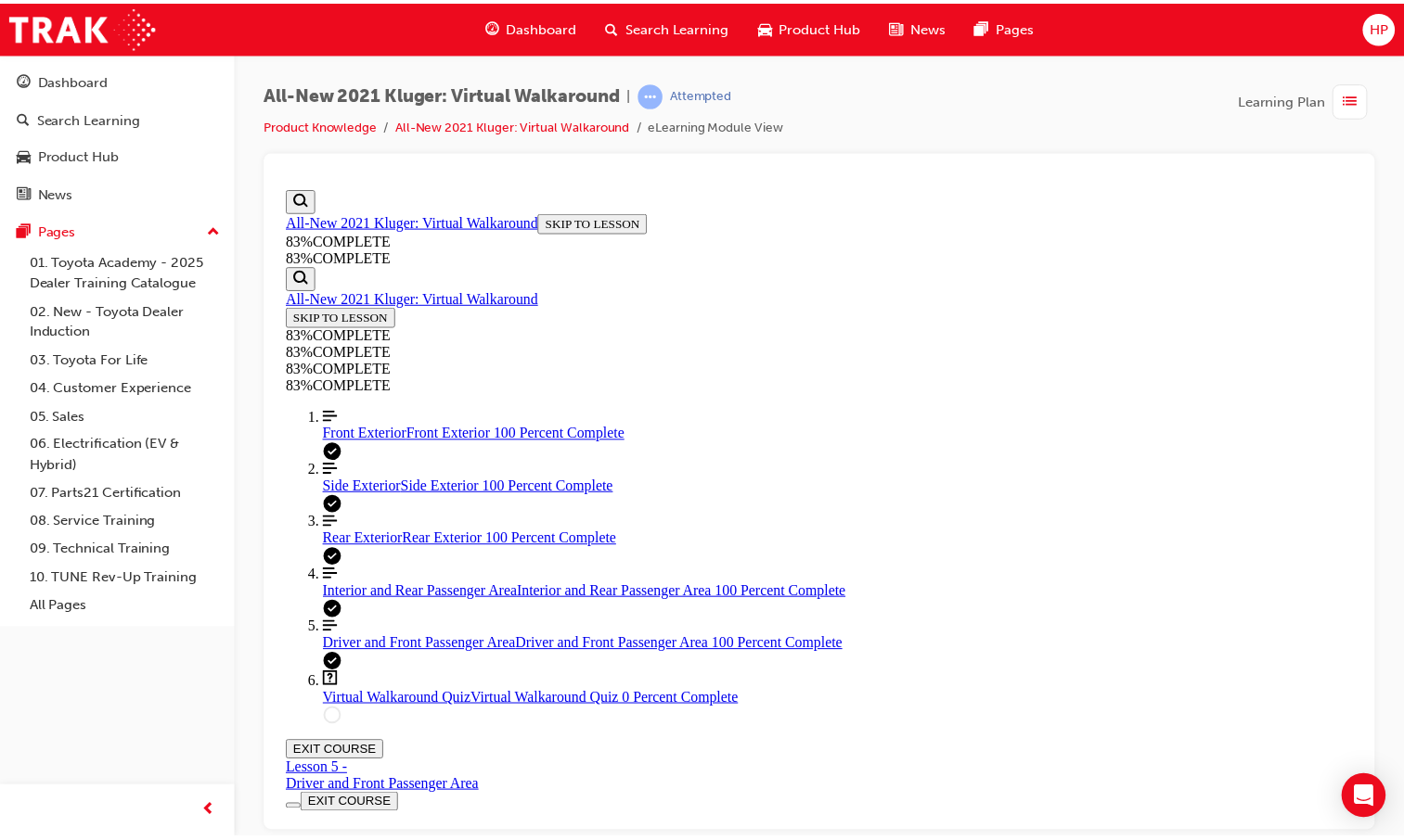
scroll to position [0, 0]
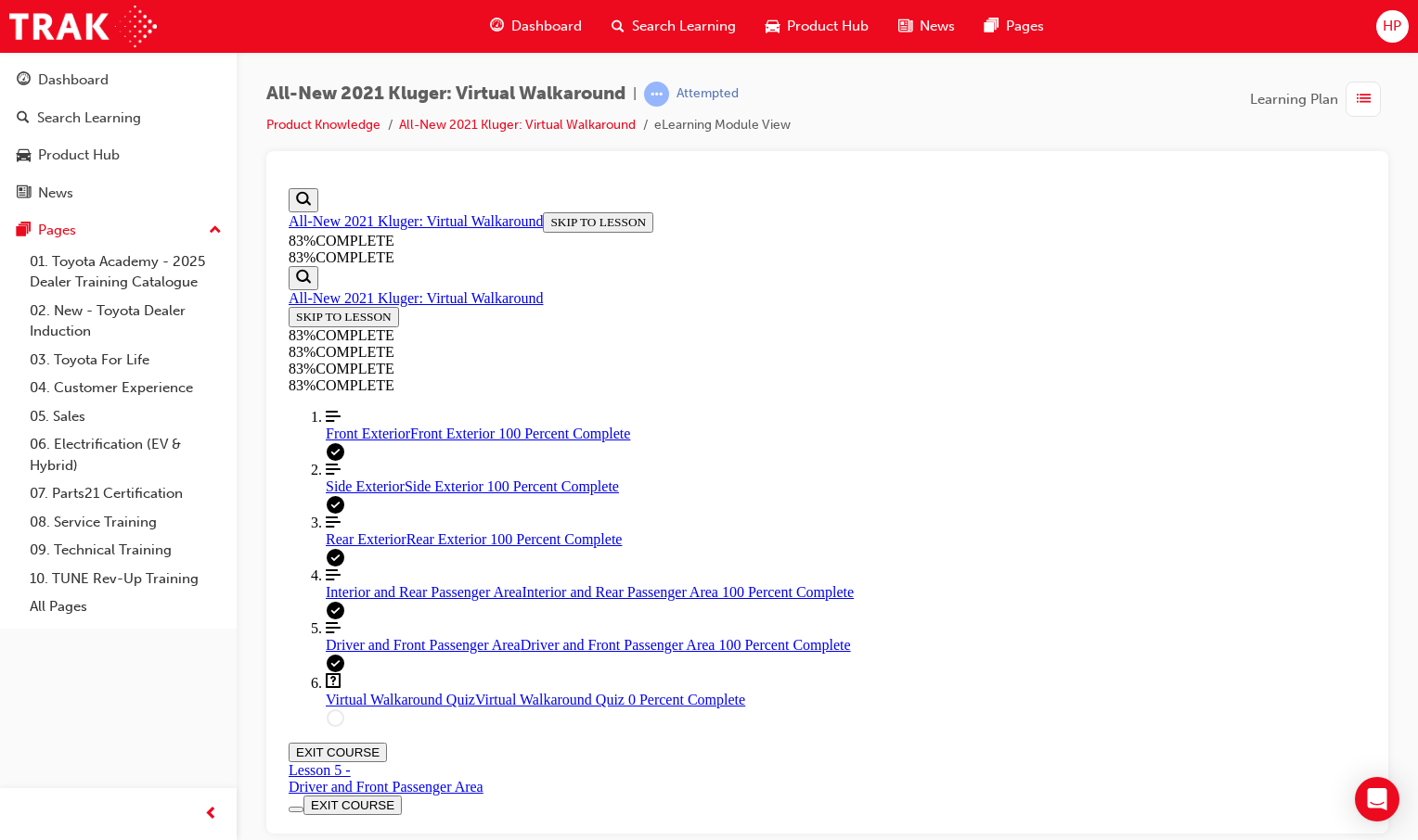
click at [530, 27] on span "Dashboard" at bounding box center [546, 26] width 70 height 21
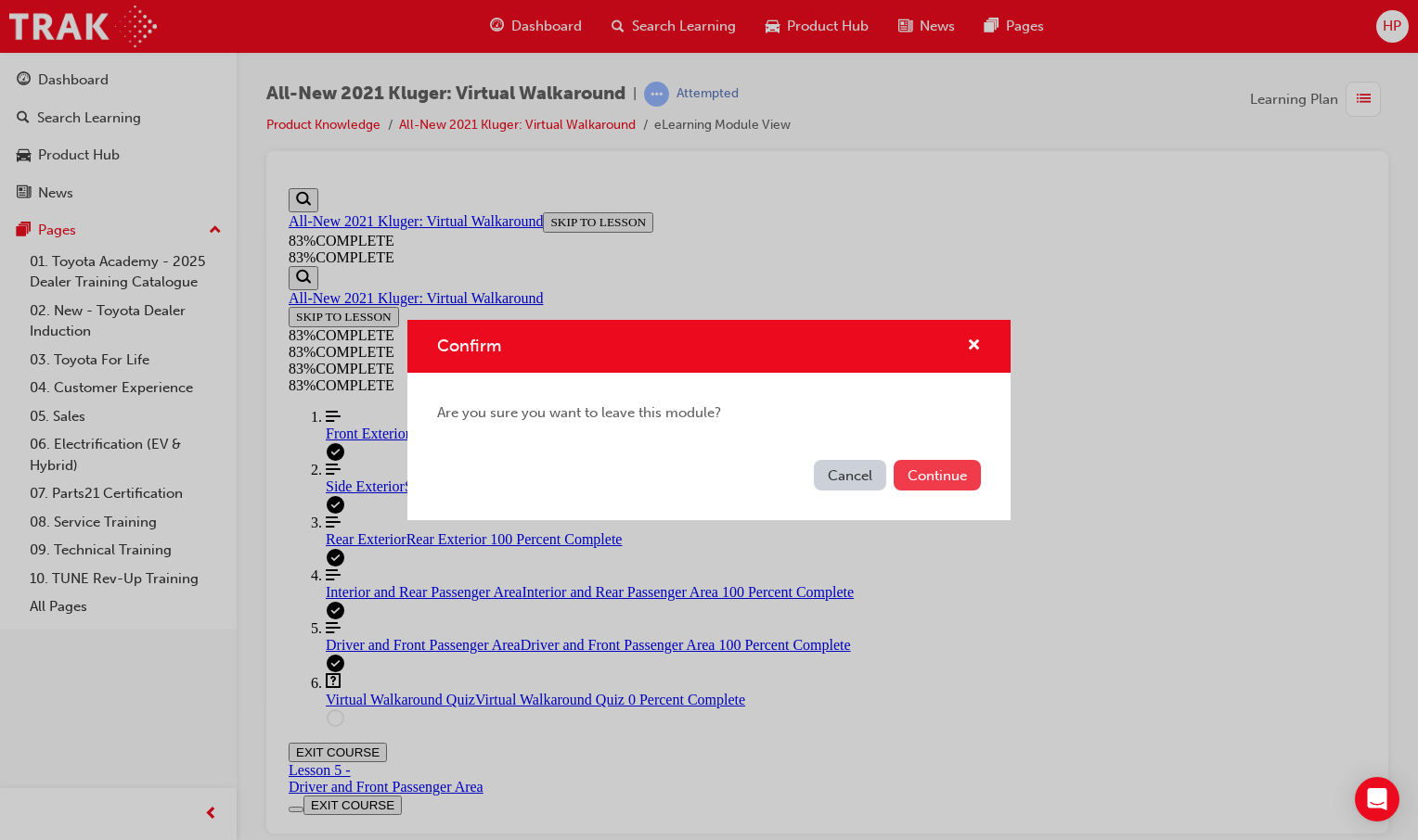
click at [929, 478] on button "Continue" at bounding box center [937, 475] width 87 height 31
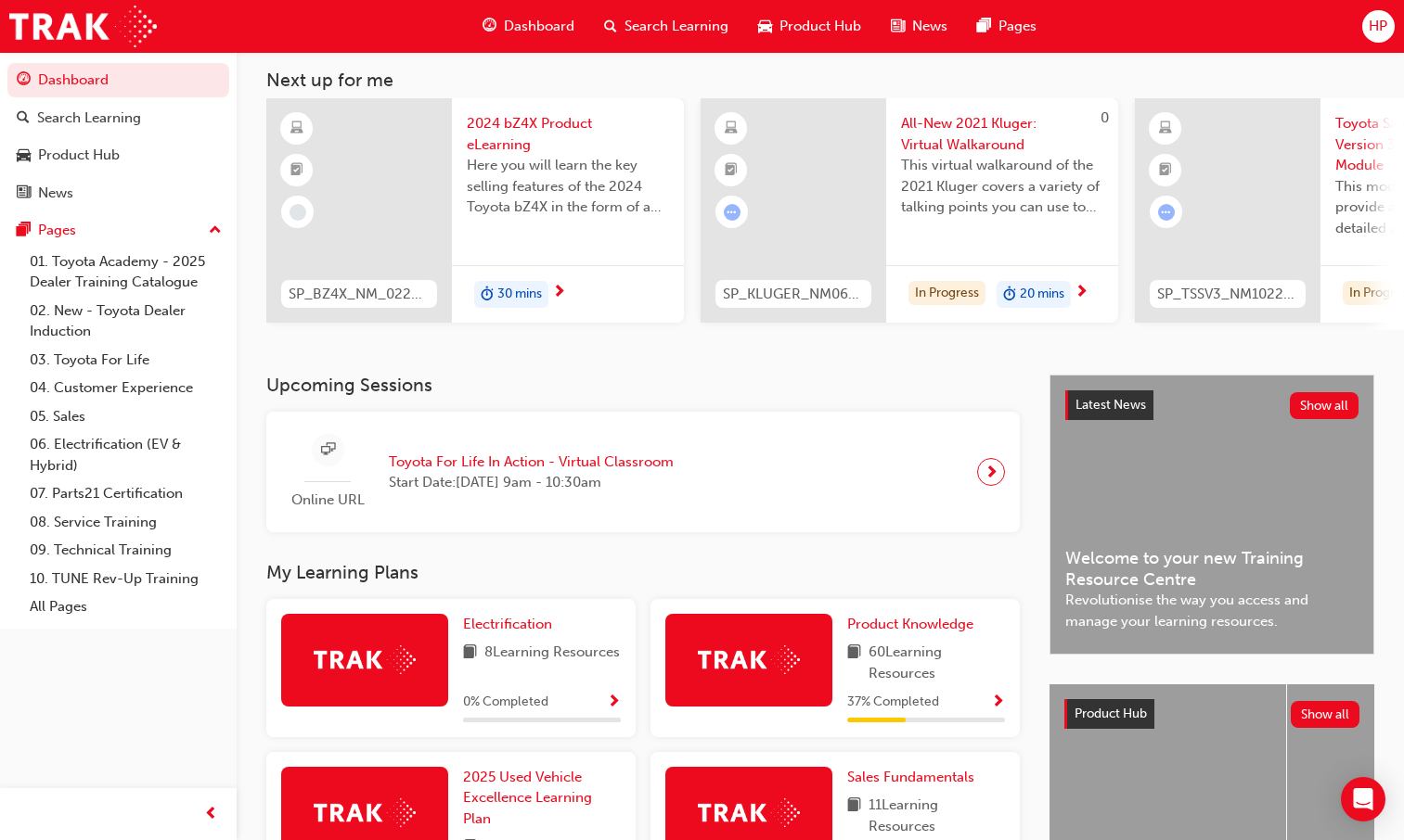
scroll to position [186, 0]
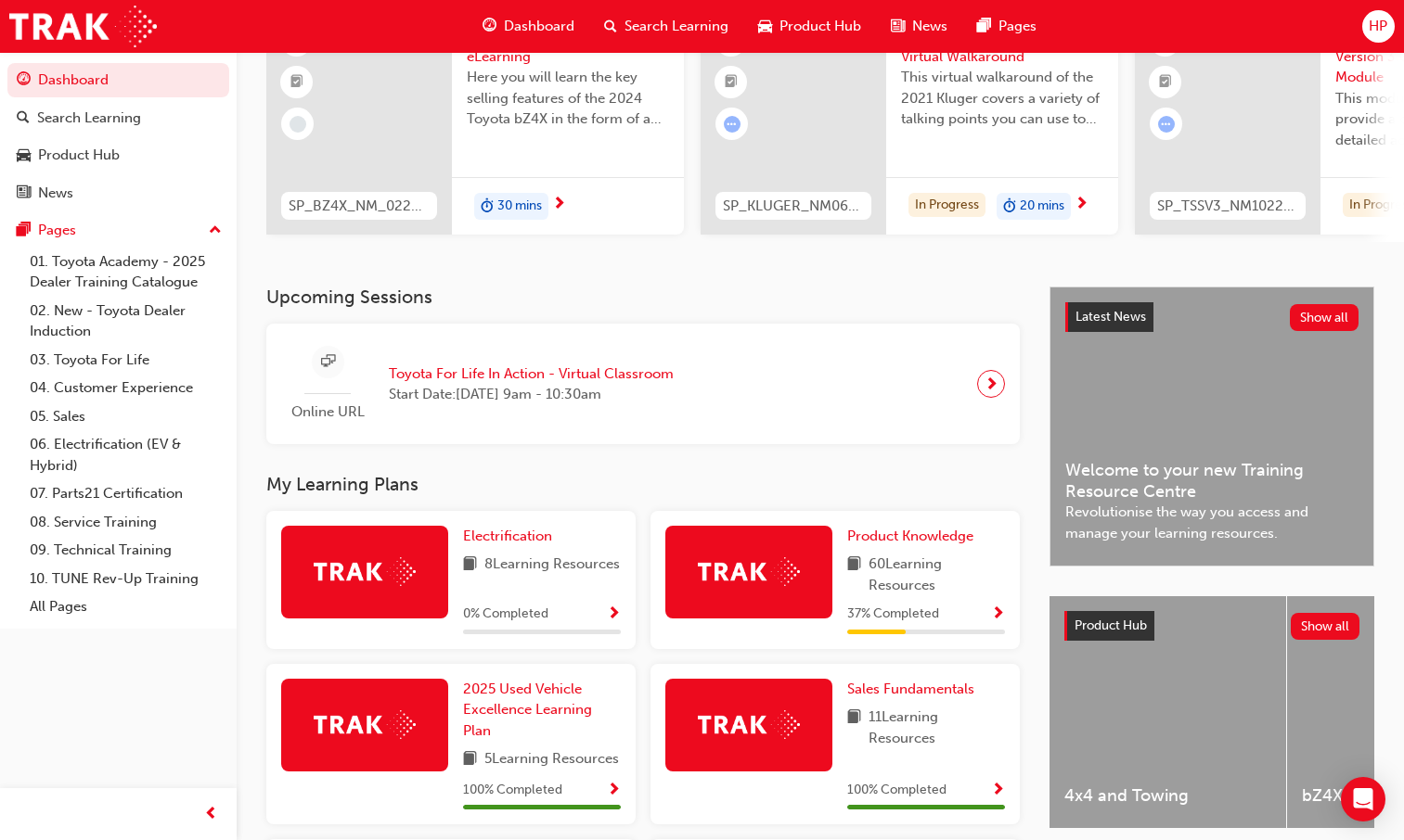
click at [880, 467] on div "Upcoming Sessions Online URL Toyota For Life In Action - Virtual Classroom Star…" at bounding box center [658, 802] width 783 height 1030
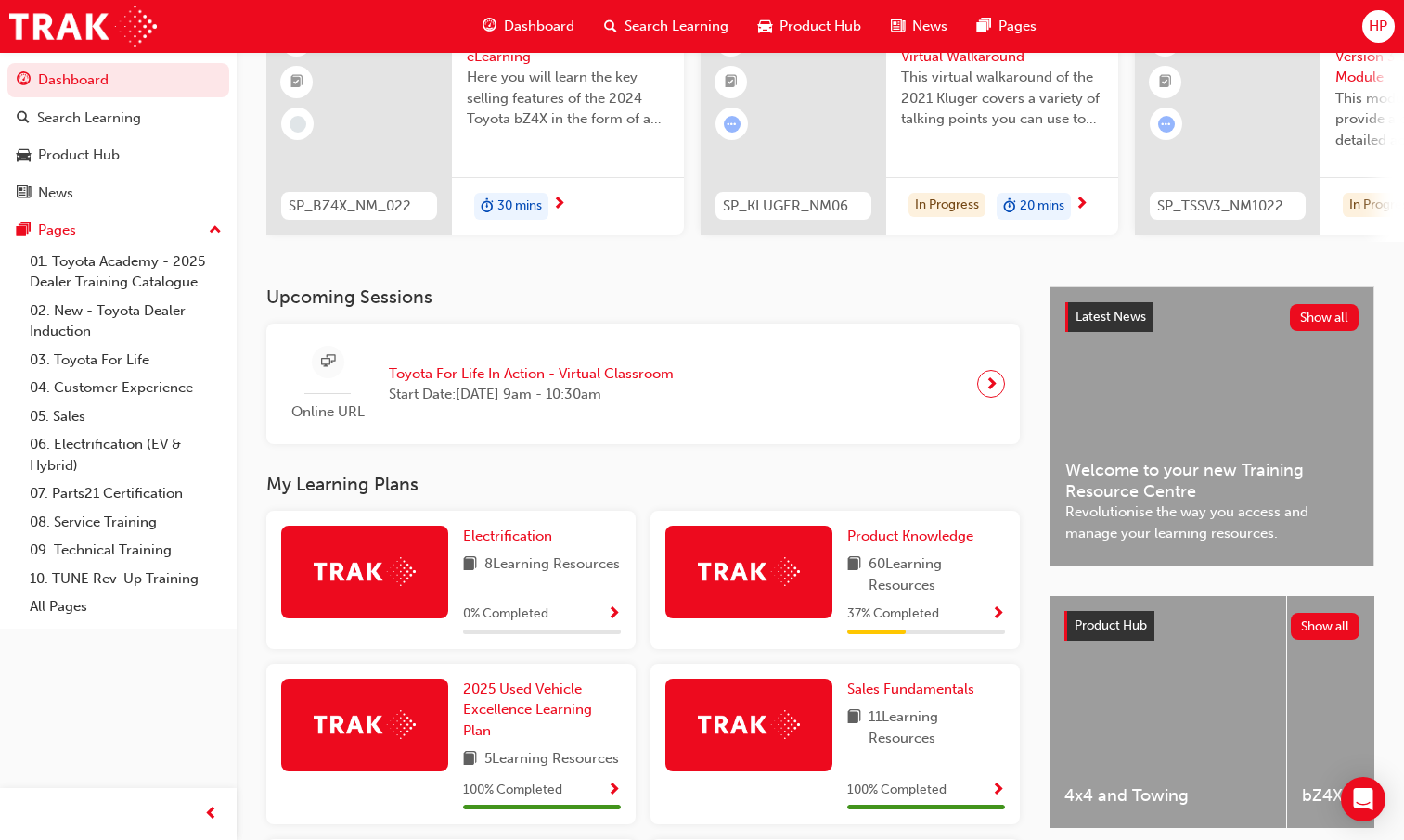
click at [880, 467] on div "Upcoming Sessions Online URL Toyota For Life In Action - Virtual Classroom Star…" at bounding box center [658, 802] width 783 height 1030
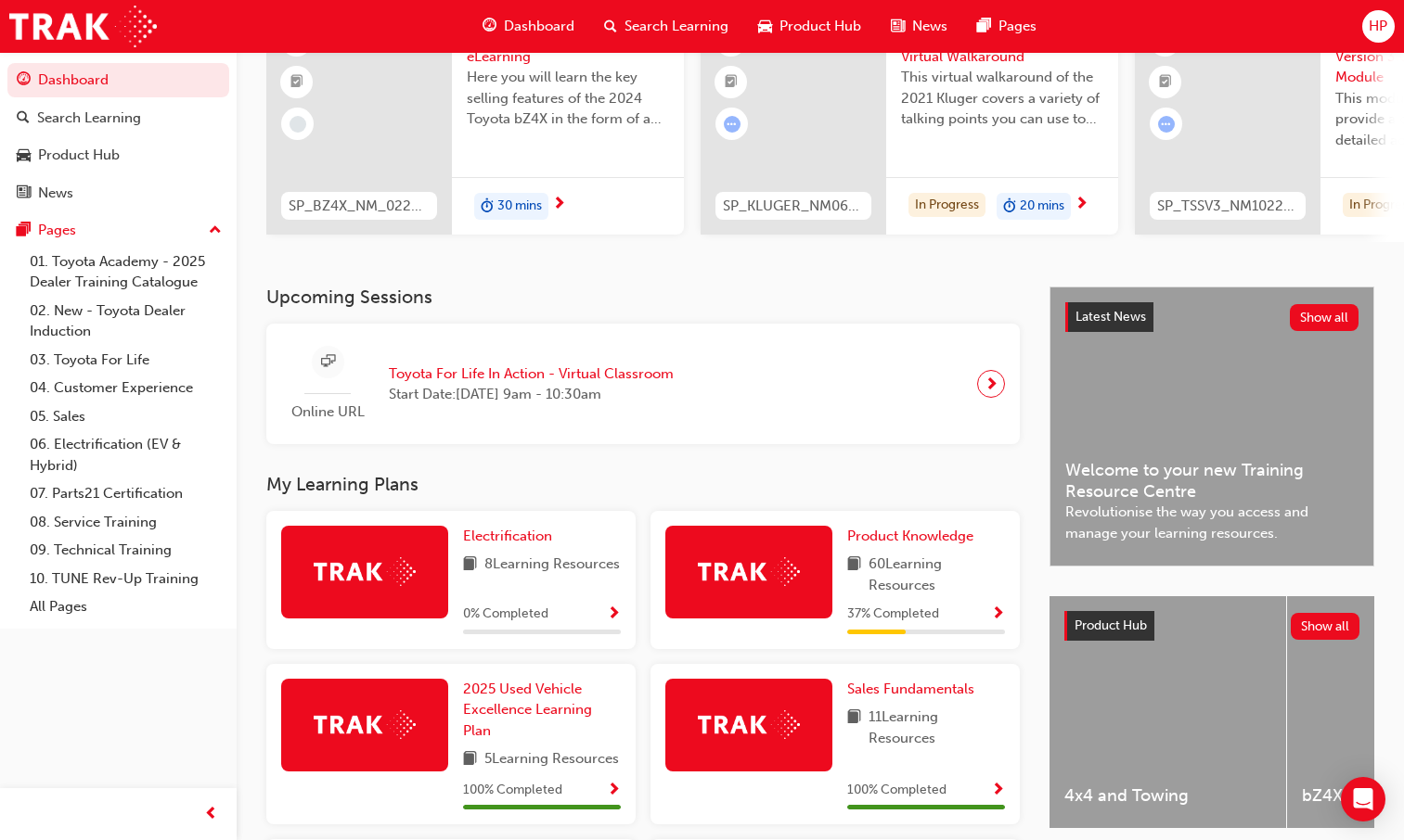
click at [503, 662] on div "Electrification 8 Learning Resources 0 % Completed" at bounding box center [451, 588] width 384 height 153
